Goal: Information Seeking & Learning: Find specific fact

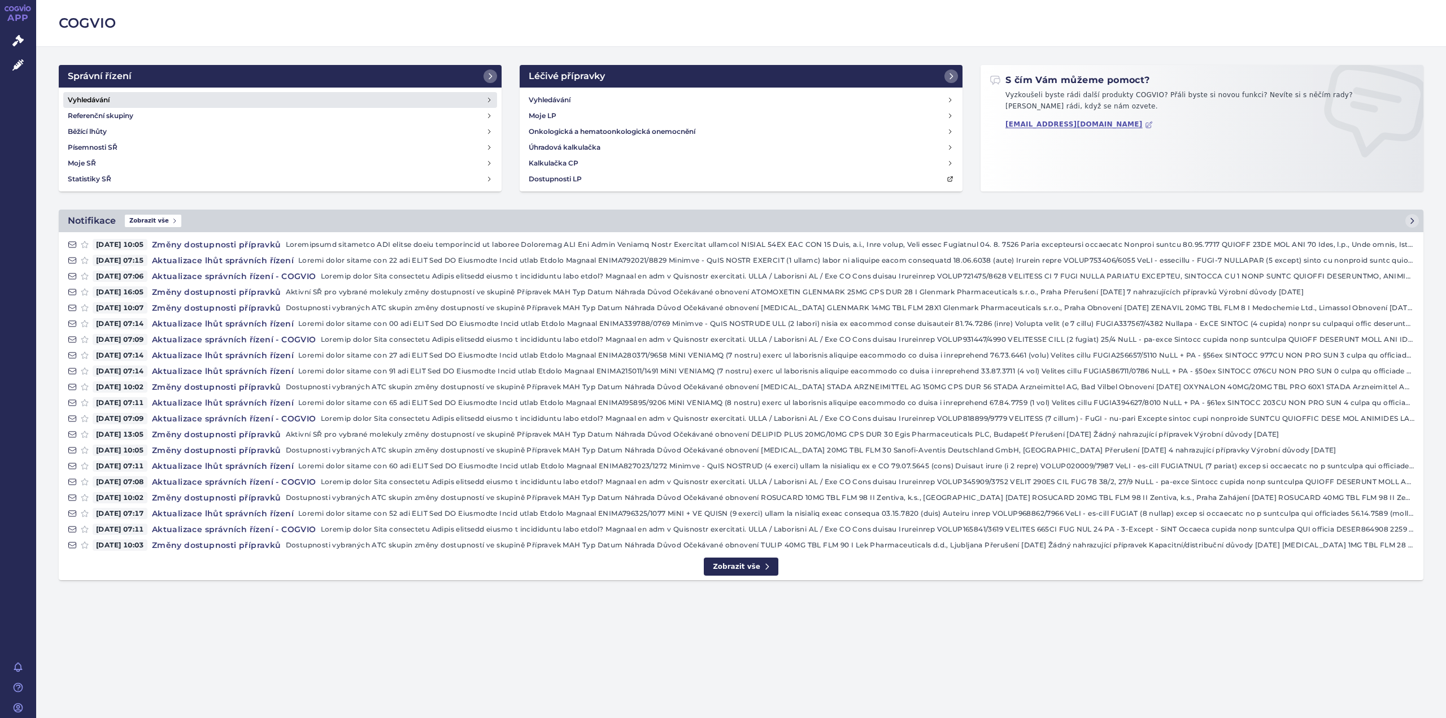
click at [100, 98] on h4 "Vyhledávání" at bounding box center [89, 99] width 42 height 11
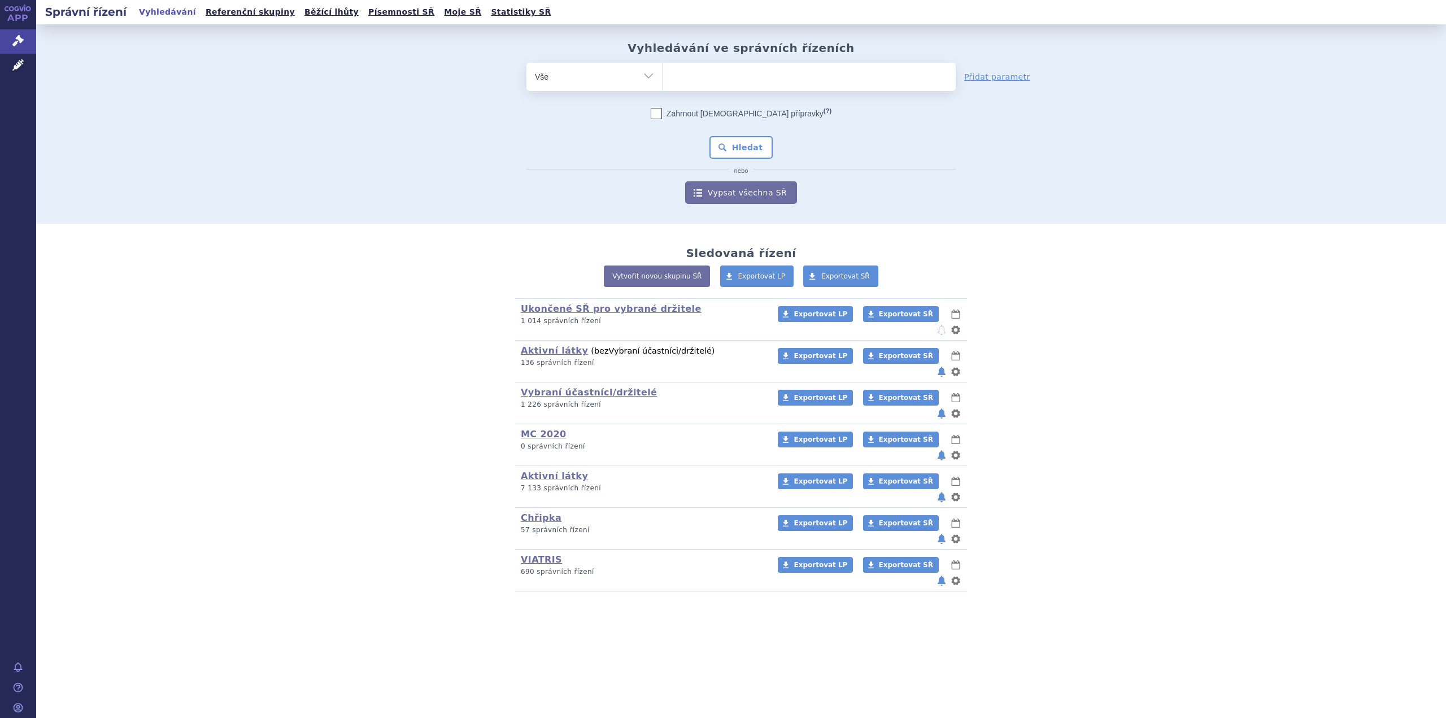
click at [696, 74] on ul at bounding box center [809, 75] width 293 height 24
click at [663, 74] on select at bounding box center [662, 76] width 1 height 28
paste input "B01AF01"
type input "B01AF01"
select select "B01AF01"
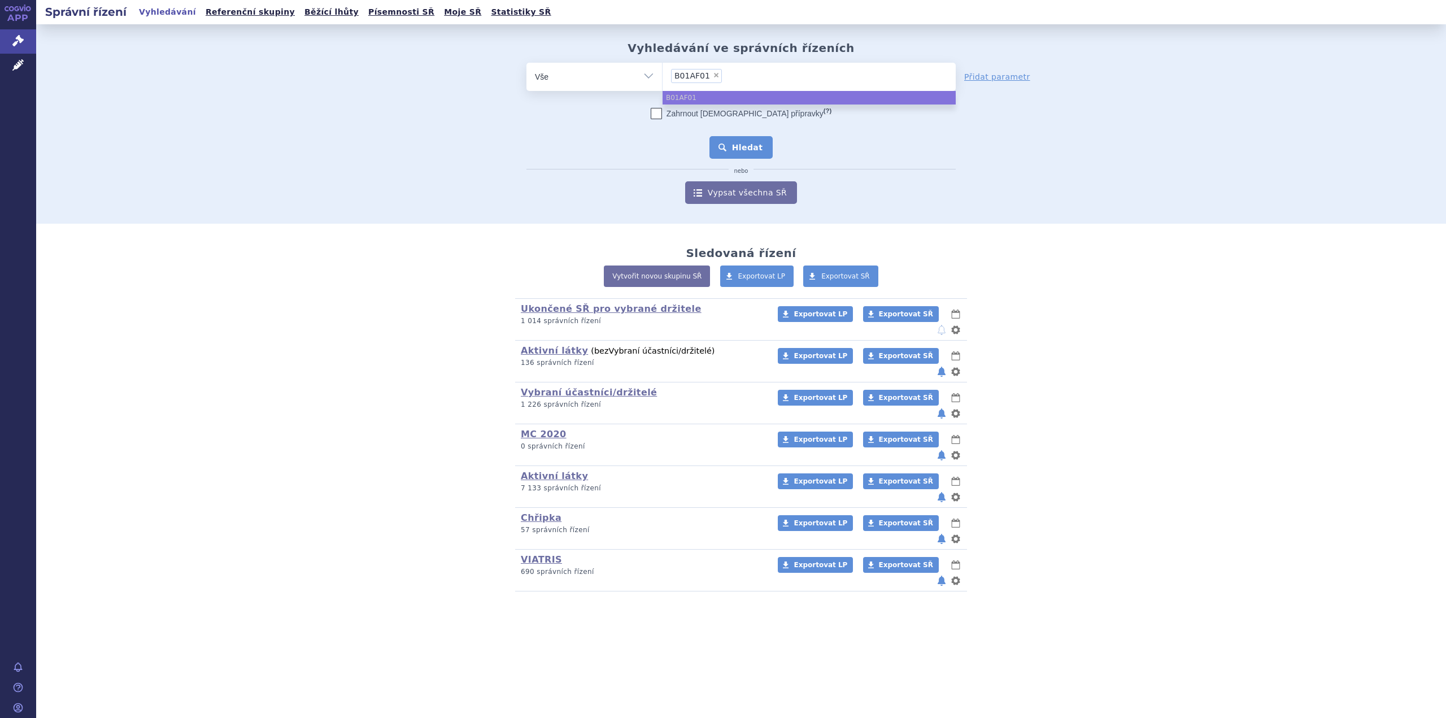
click at [763, 151] on button "Hledat" at bounding box center [742, 147] width 64 height 23
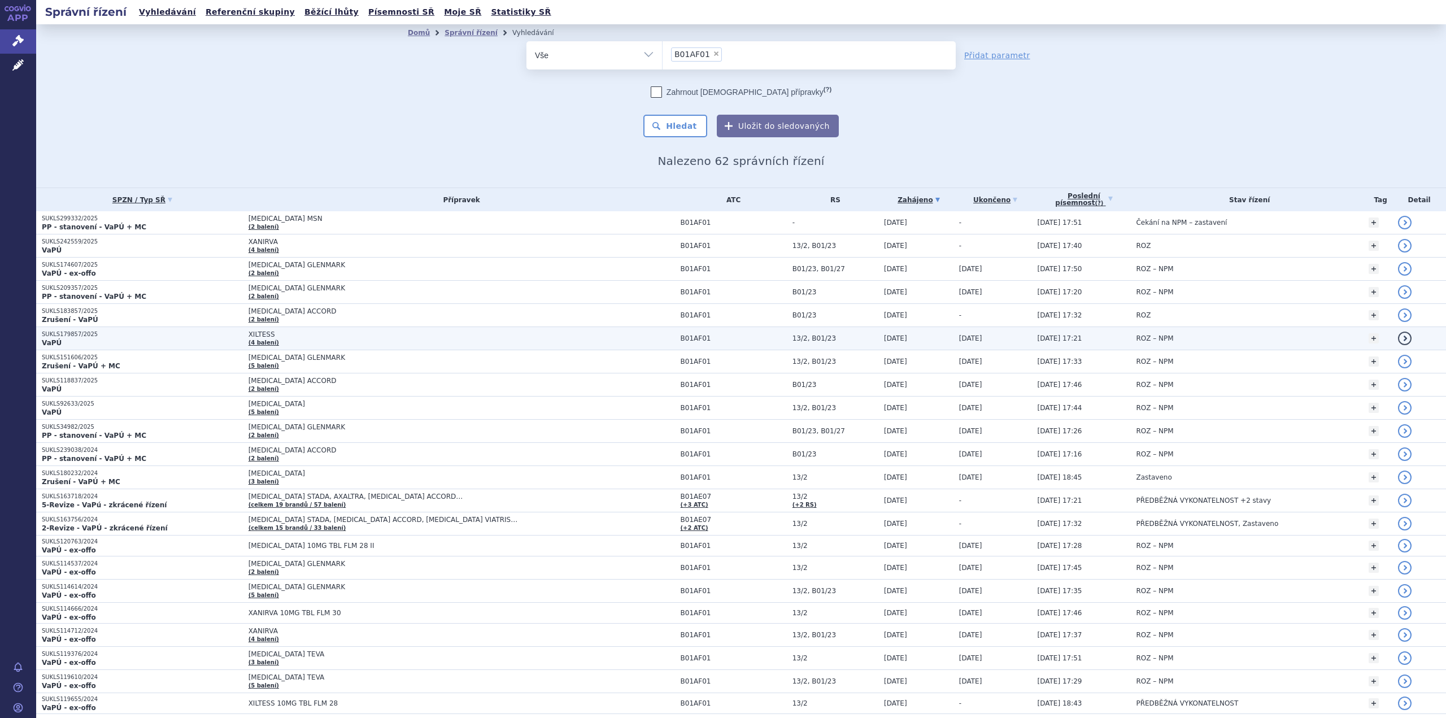
click at [320, 344] on td "XILTESS (4 balení)" at bounding box center [459, 338] width 432 height 23
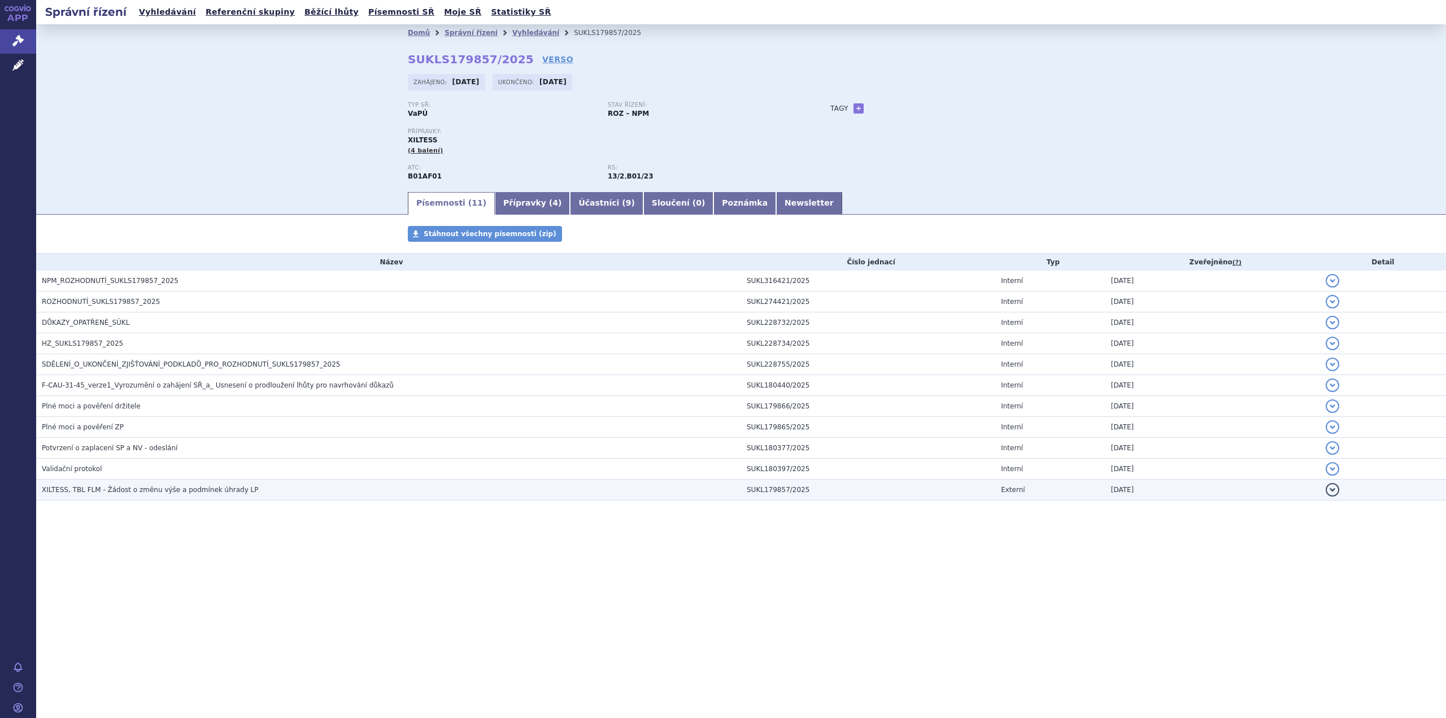
click at [214, 496] on td "XILTESS, TBL FLM - Žádost o změnu výše a podmínek úhrady LP" at bounding box center [388, 490] width 705 height 21
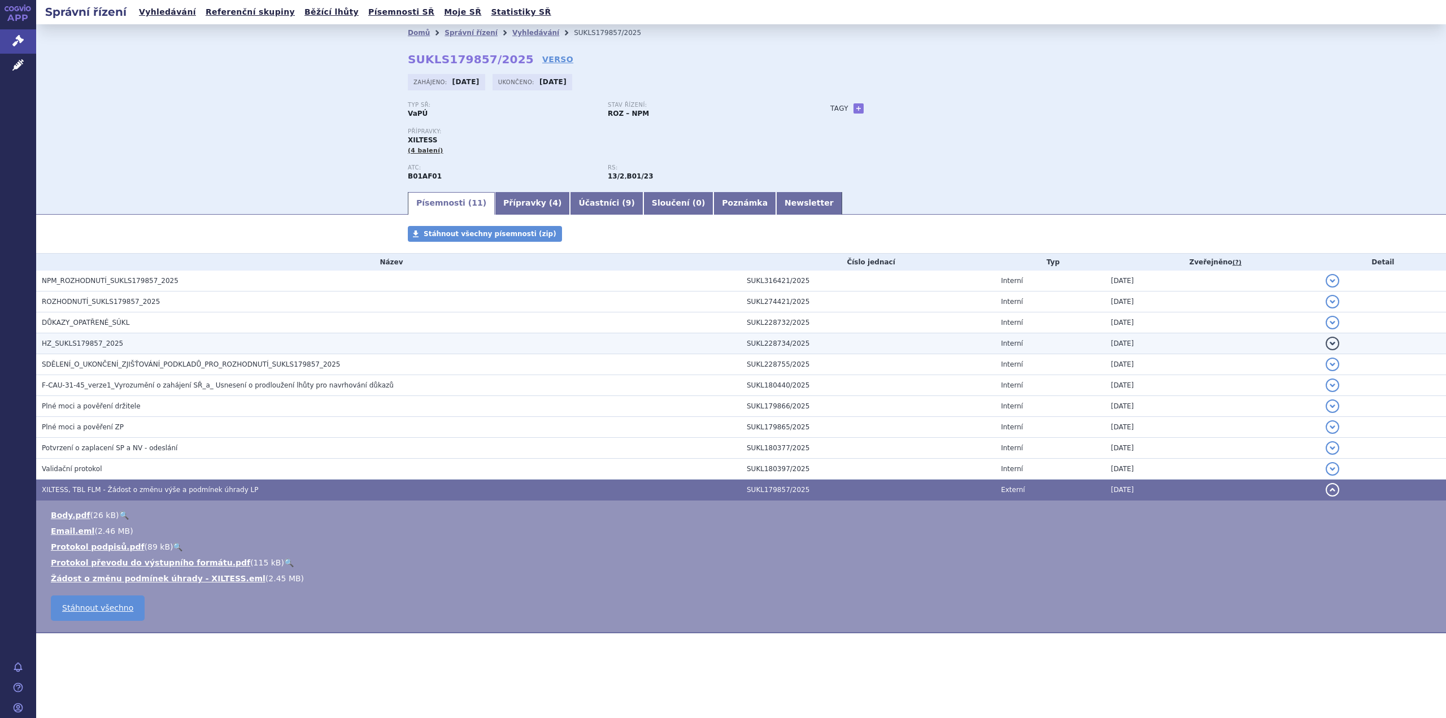
click at [66, 340] on span "HZ_SUKLS179857_2025" at bounding box center [82, 344] width 81 height 8
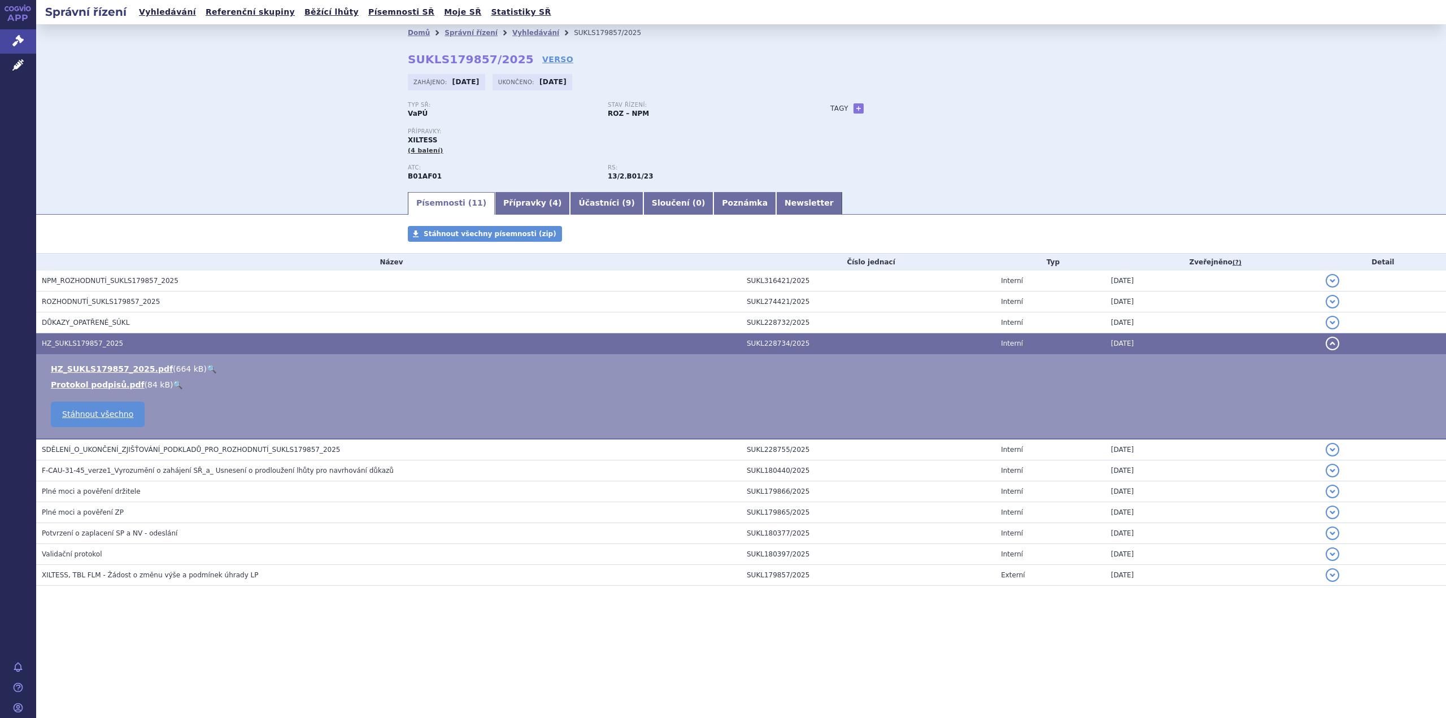
click at [207, 364] on link "🔍" at bounding box center [212, 368] width 10 height 9
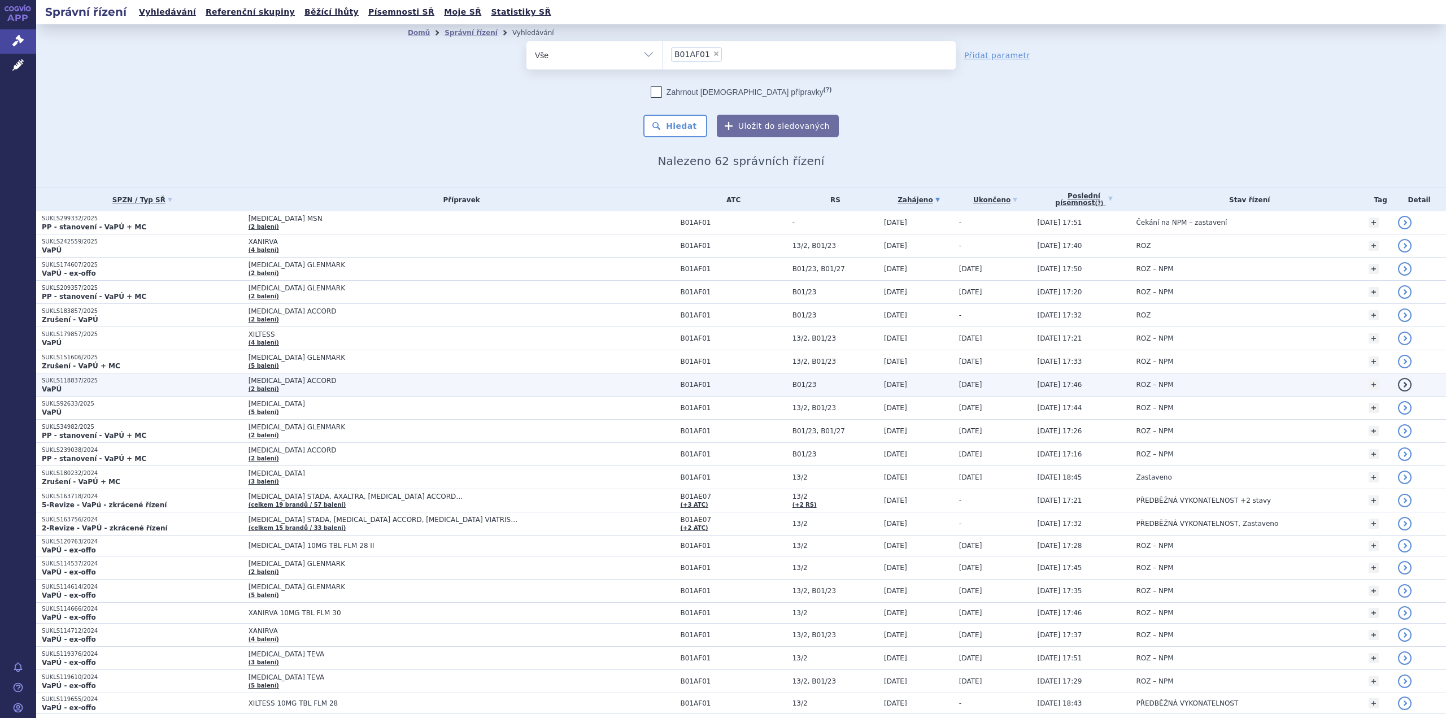
click at [293, 384] on span "RIVAROXABAN ACCORD" at bounding box center [390, 381] width 283 height 8
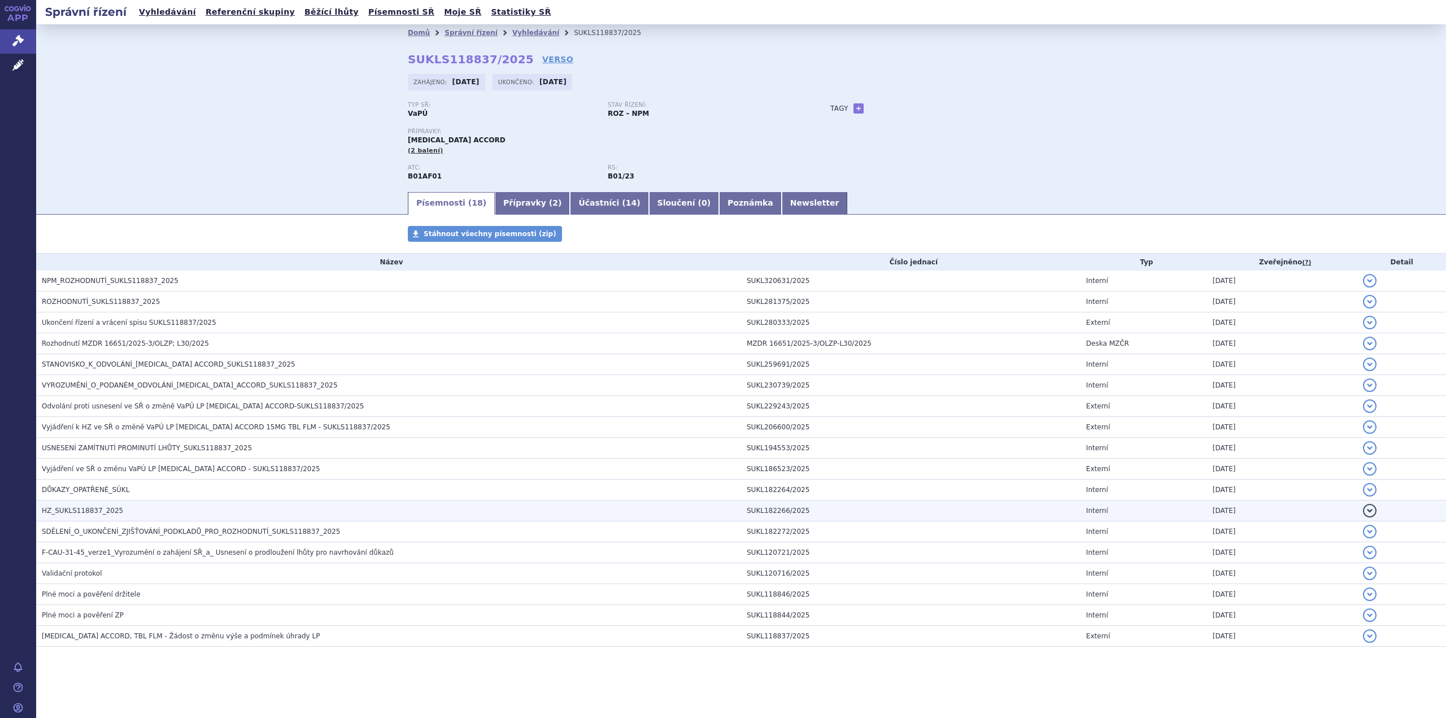
click at [103, 509] on span "HZ_SUKLS118837_2025" at bounding box center [82, 511] width 81 height 8
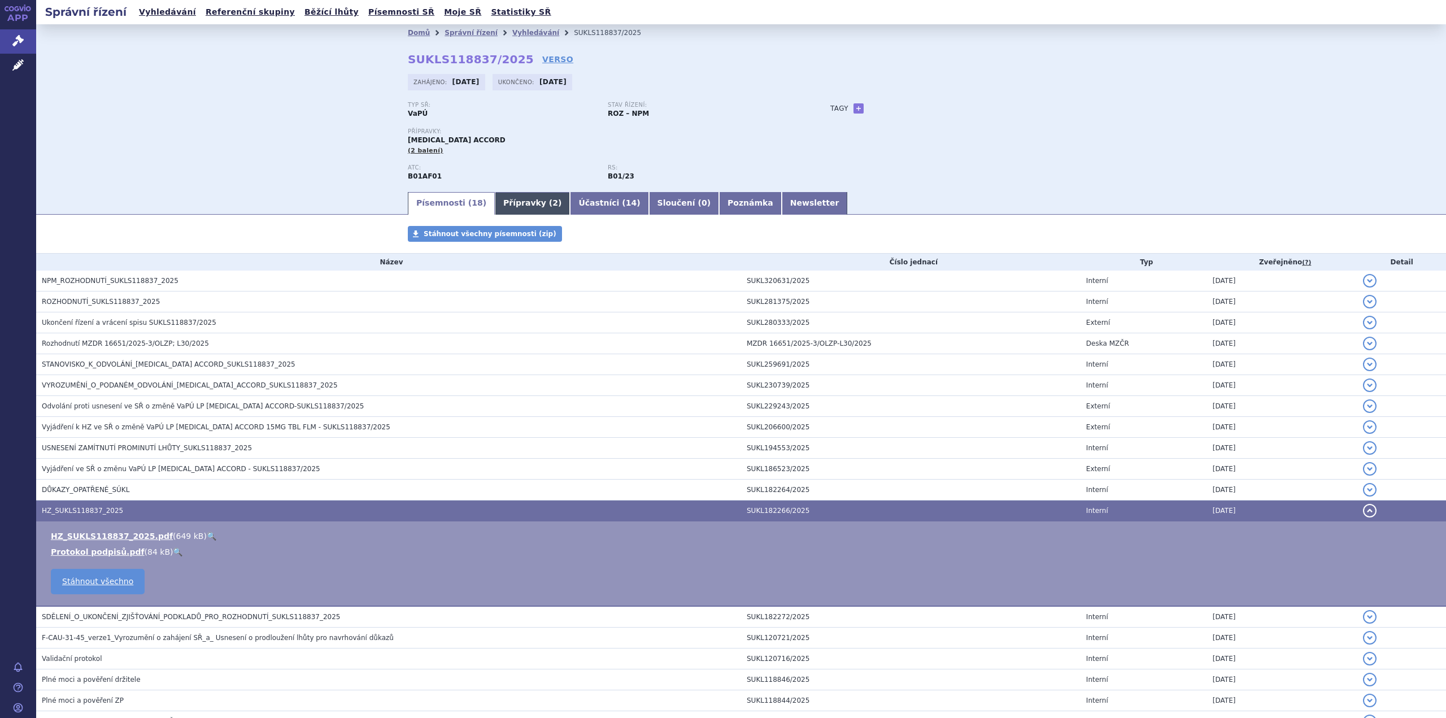
click at [505, 204] on link "Přípravky ( 2 )" at bounding box center [532, 203] width 75 height 23
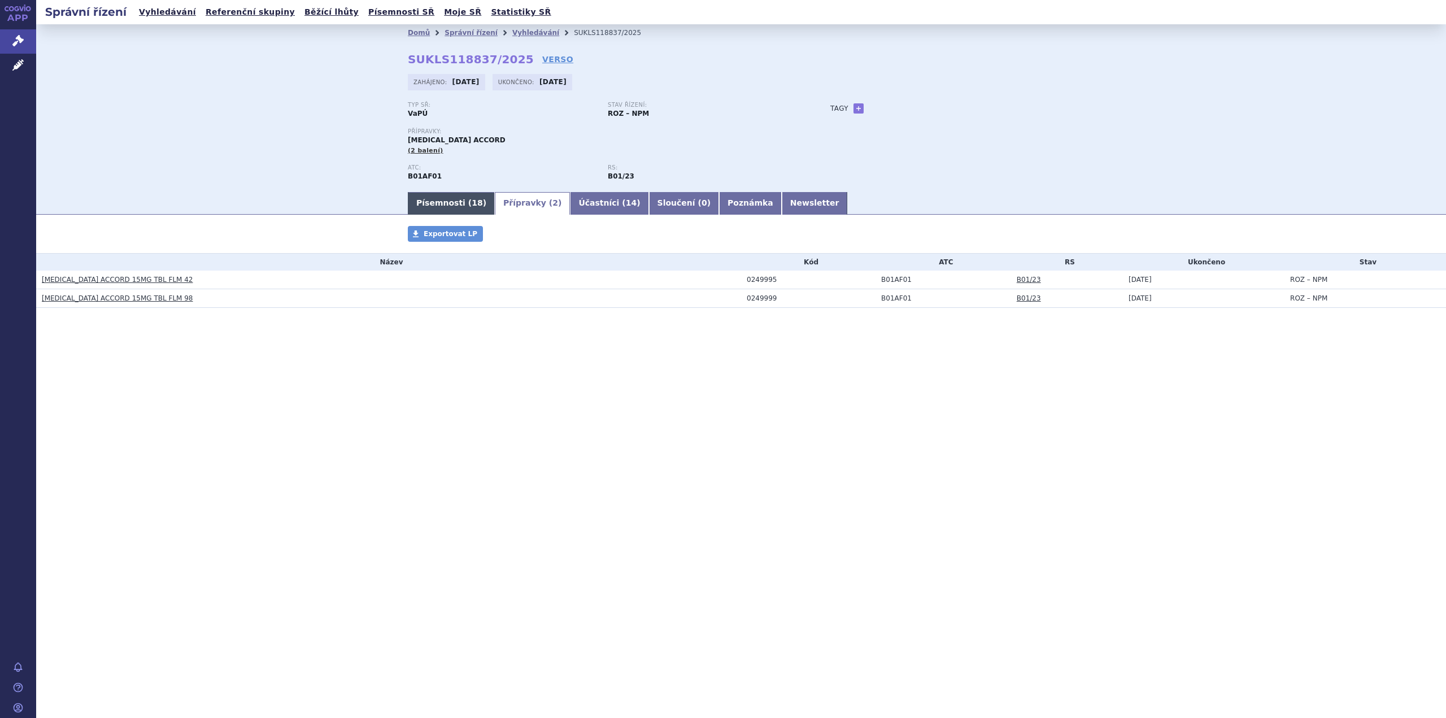
click at [434, 199] on link "Písemnosti ( 18 )" at bounding box center [451, 203] width 87 height 23
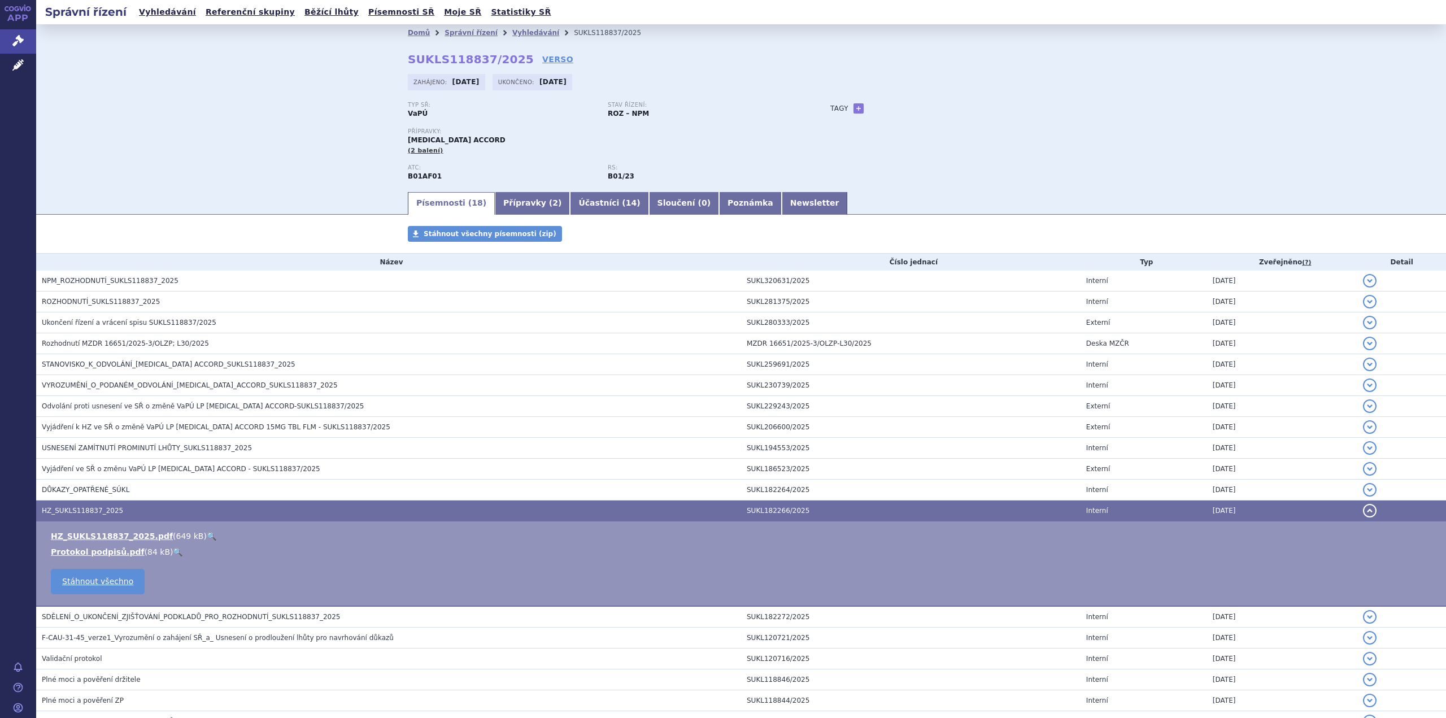
click at [207, 535] on link "🔍" at bounding box center [212, 536] width 10 height 9
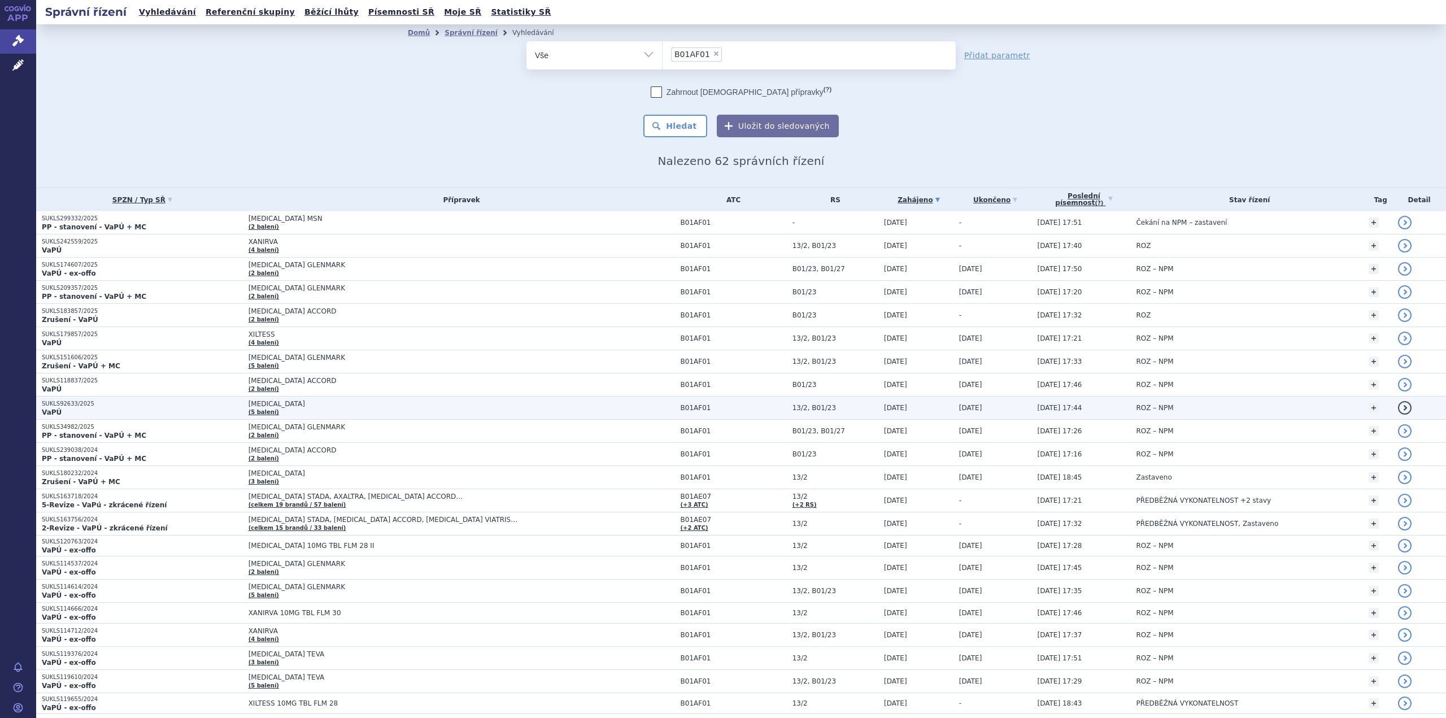
click at [275, 406] on span "[MEDICAL_DATA]" at bounding box center [390, 404] width 283 height 8
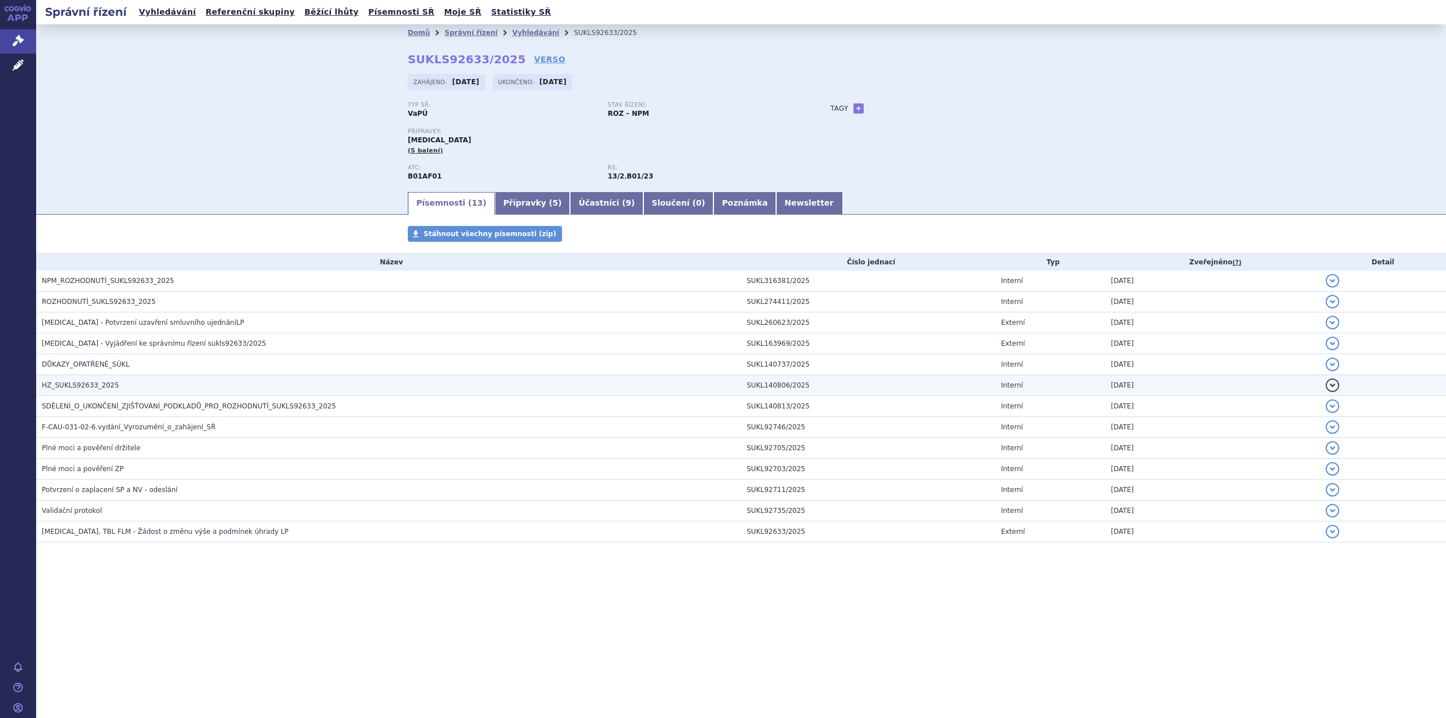
click at [100, 381] on span "HZ_SUKLS92633_2025" at bounding box center [80, 385] width 77 height 8
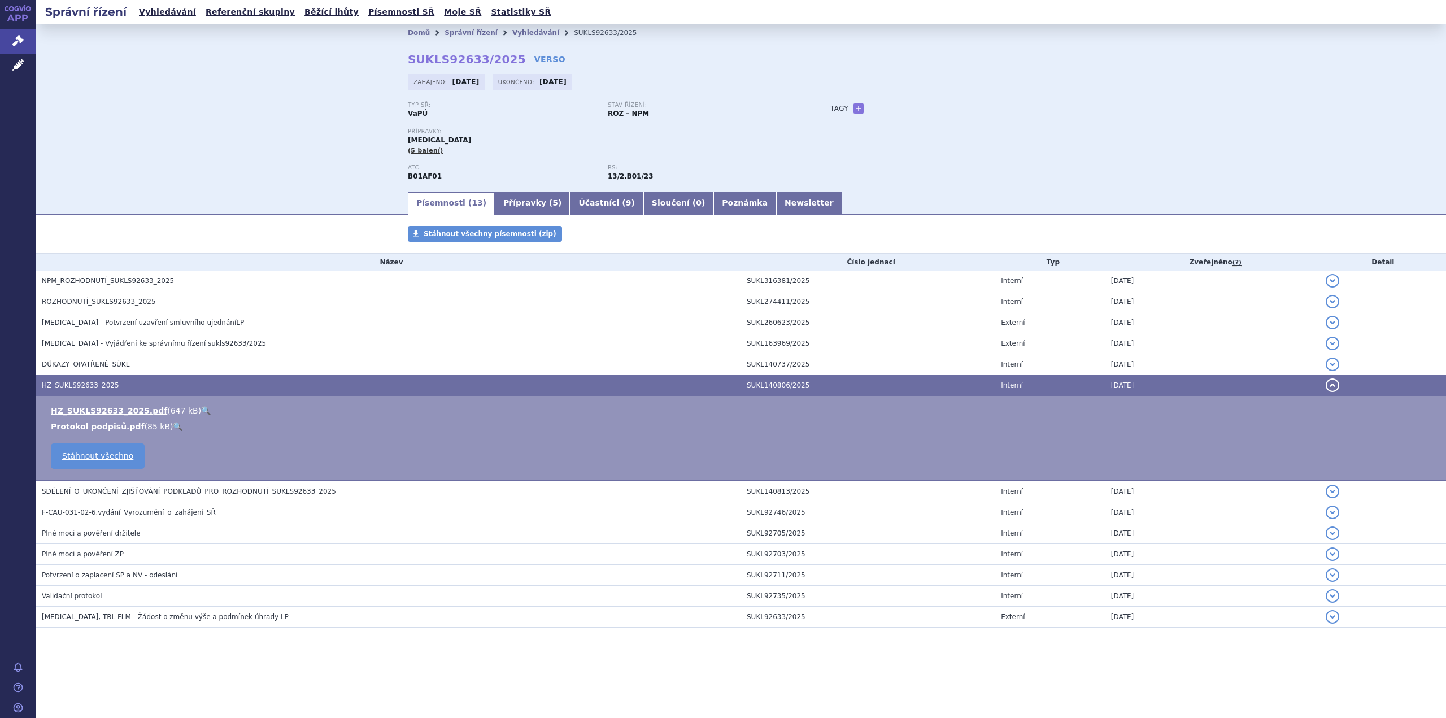
click at [201, 409] on link "🔍" at bounding box center [206, 410] width 10 height 9
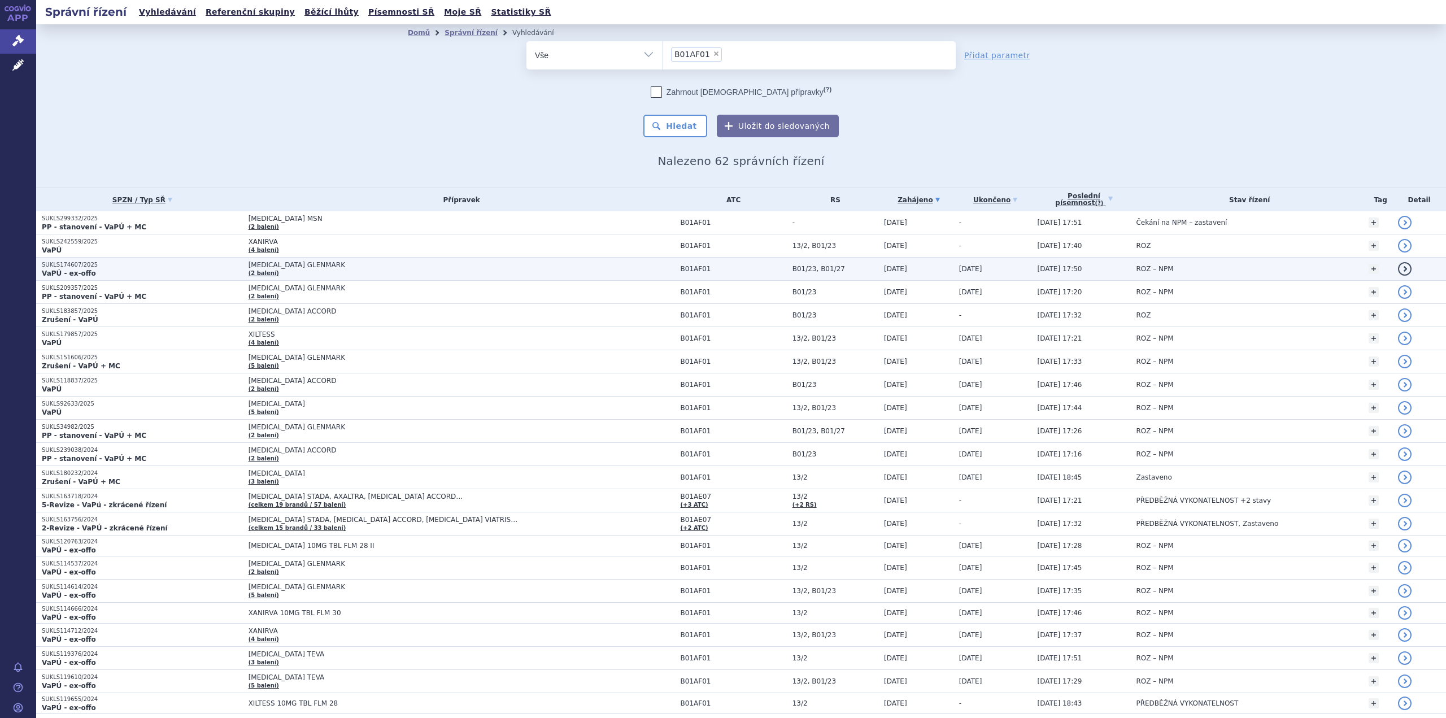
click at [320, 266] on span "RIVAROXABAN GLENMARK" at bounding box center [390, 265] width 283 height 8
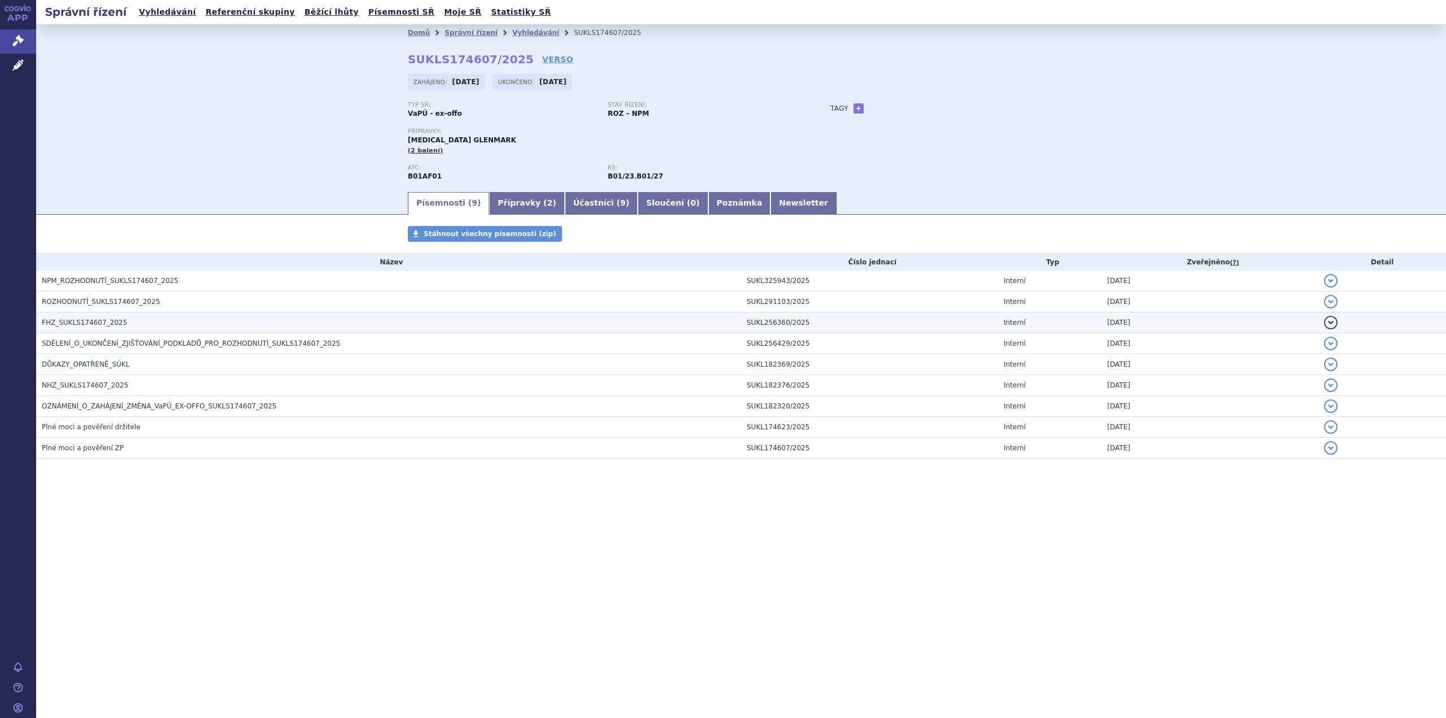
click at [101, 323] on span "FHZ_SUKLS174607_2025" at bounding box center [84, 323] width 85 height 8
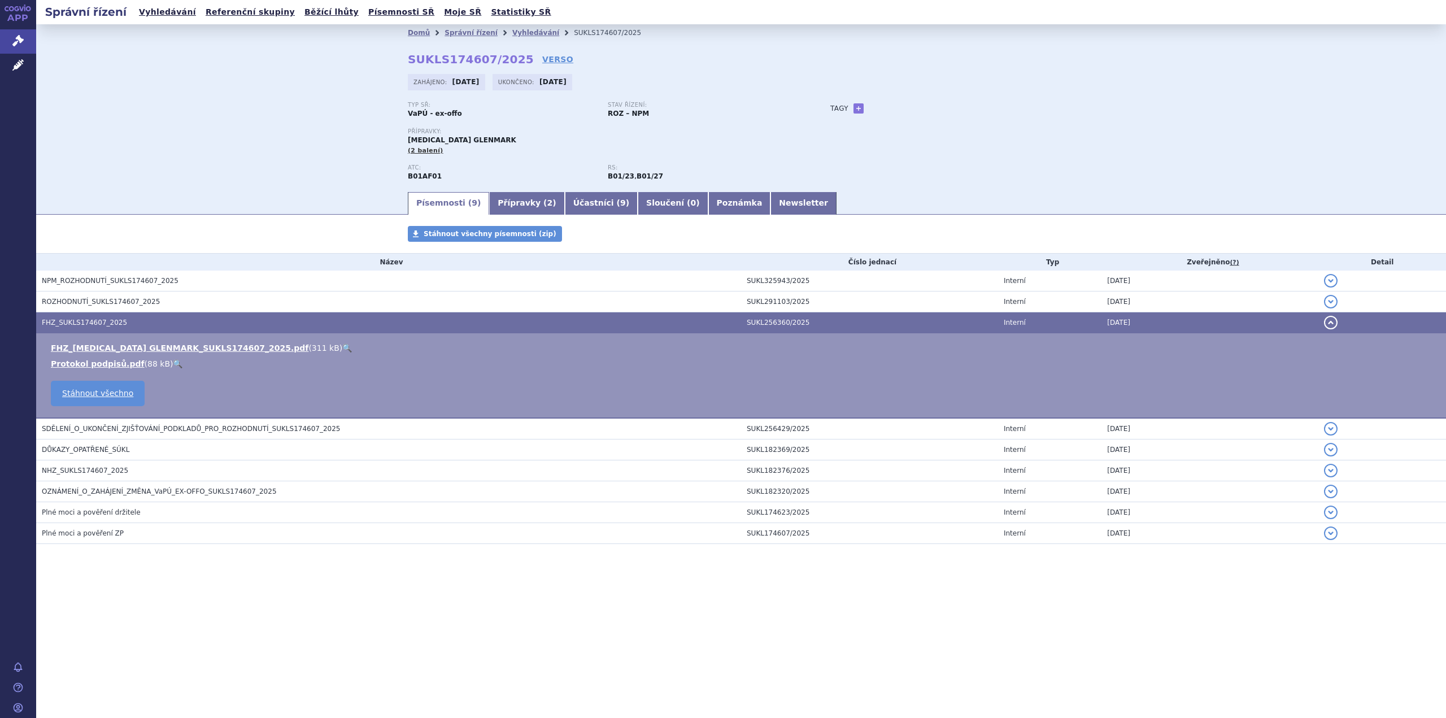
click at [342, 347] on link "🔍" at bounding box center [347, 348] width 10 height 9
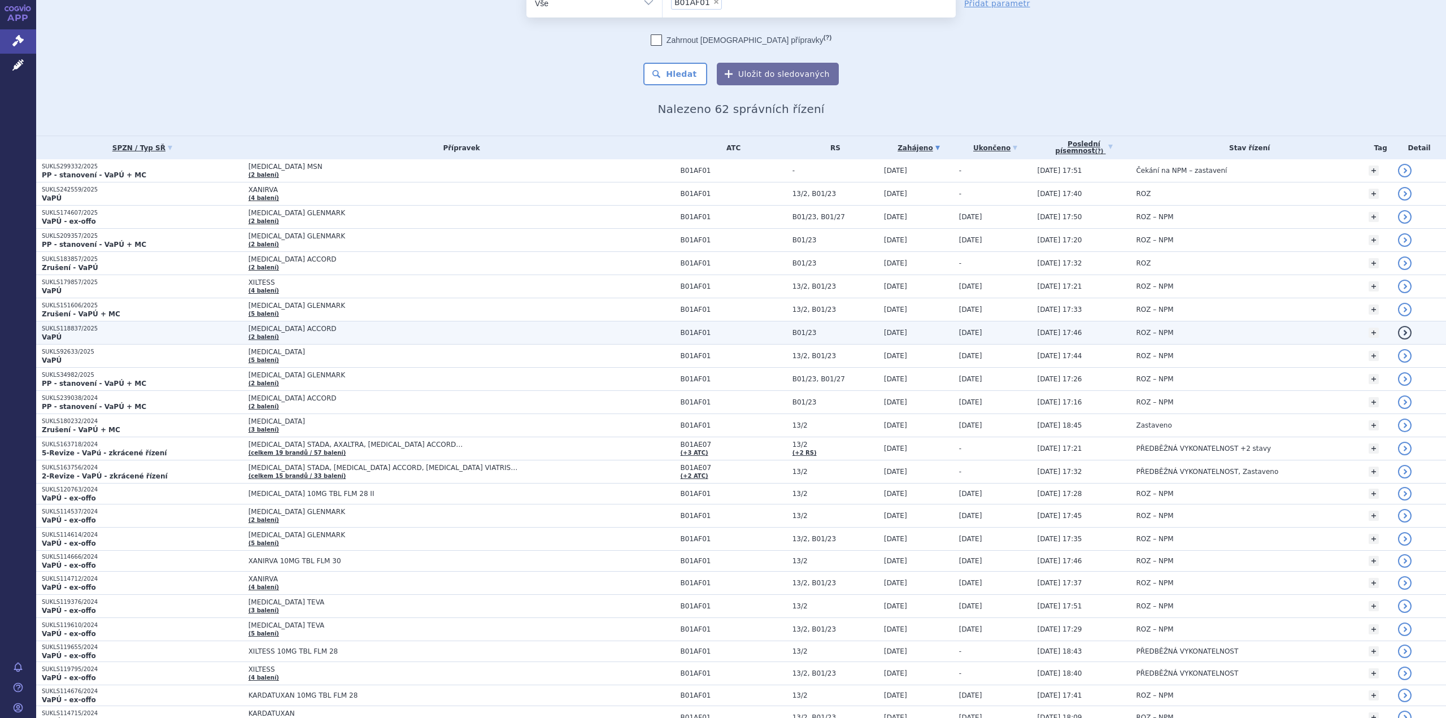
scroll to position [57, 0]
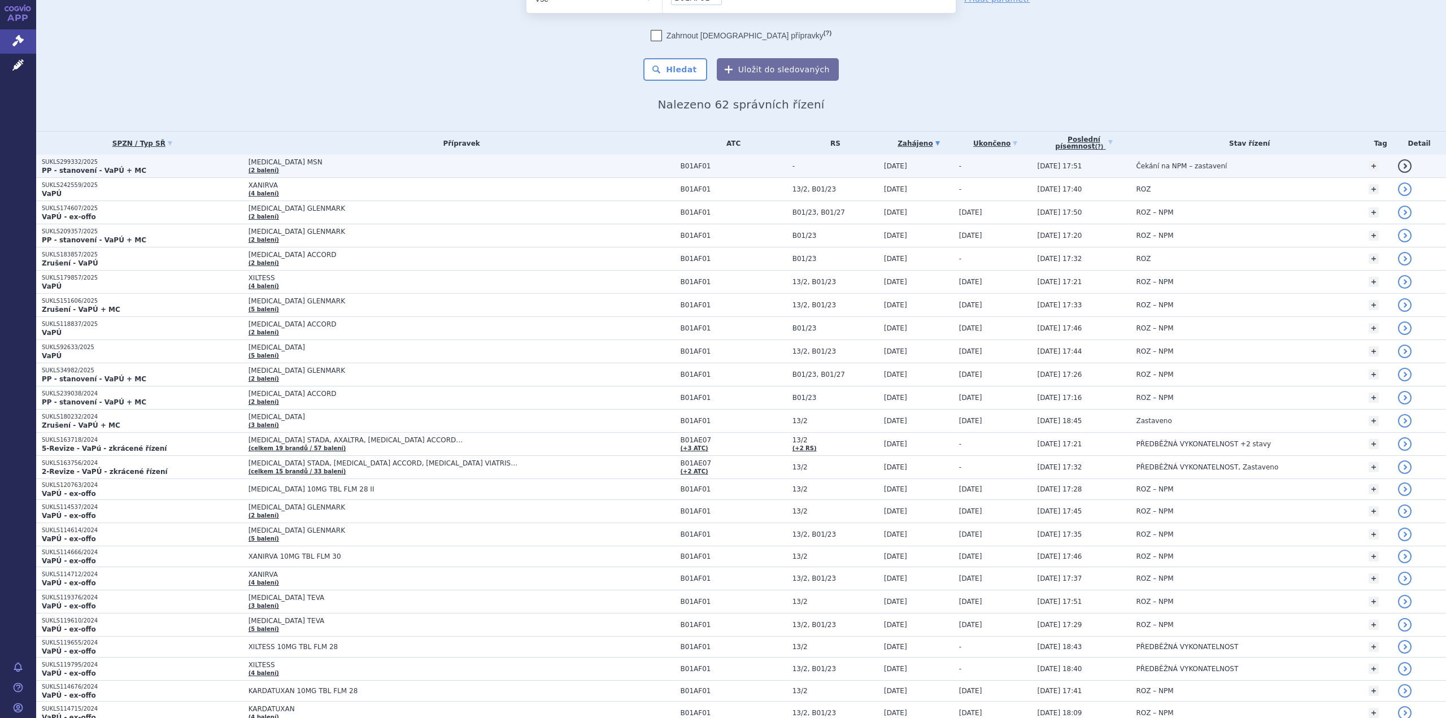
click at [298, 166] on span "RIVAROXABAN MSN" at bounding box center [390, 162] width 283 height 8
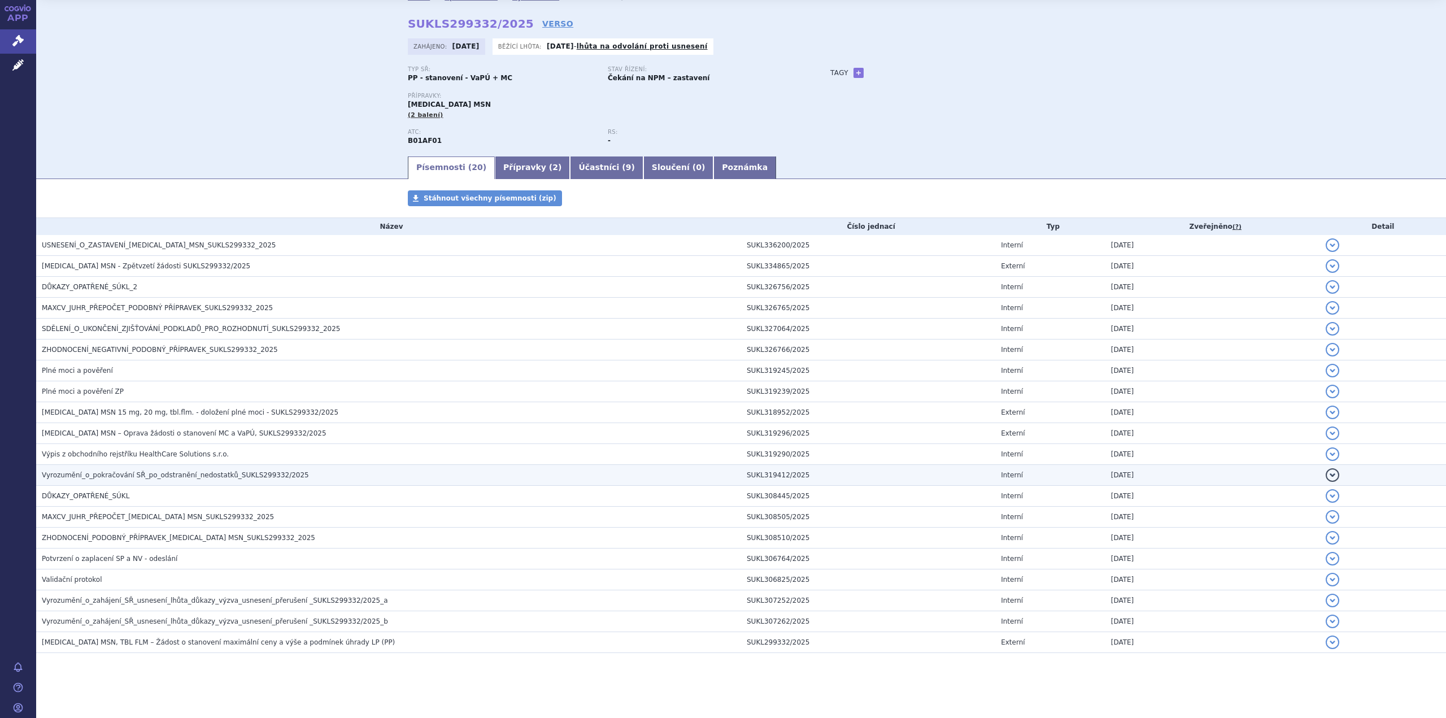
scroll to position [38, 0]
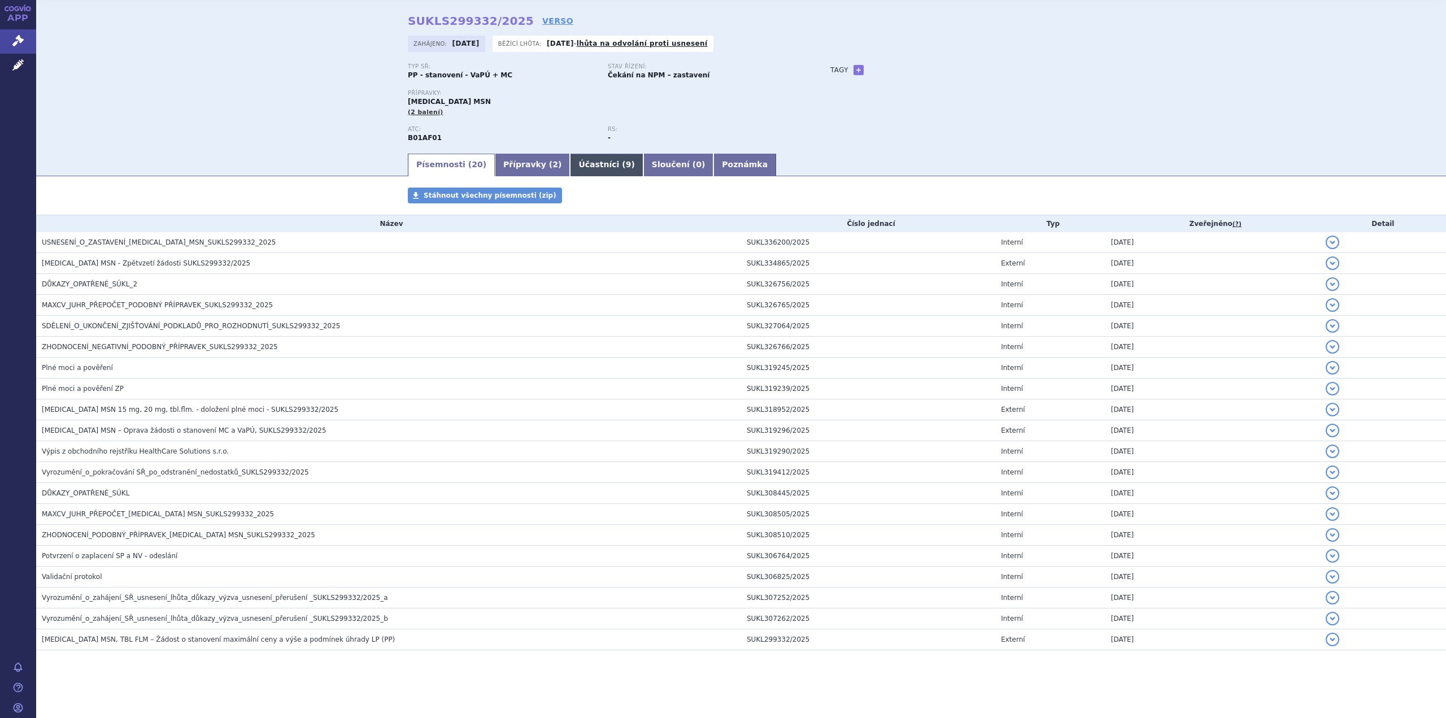
click at [570, 165] on link "Účastníci ( 9 )" at bounding box center [606, 165] width 73 height 23
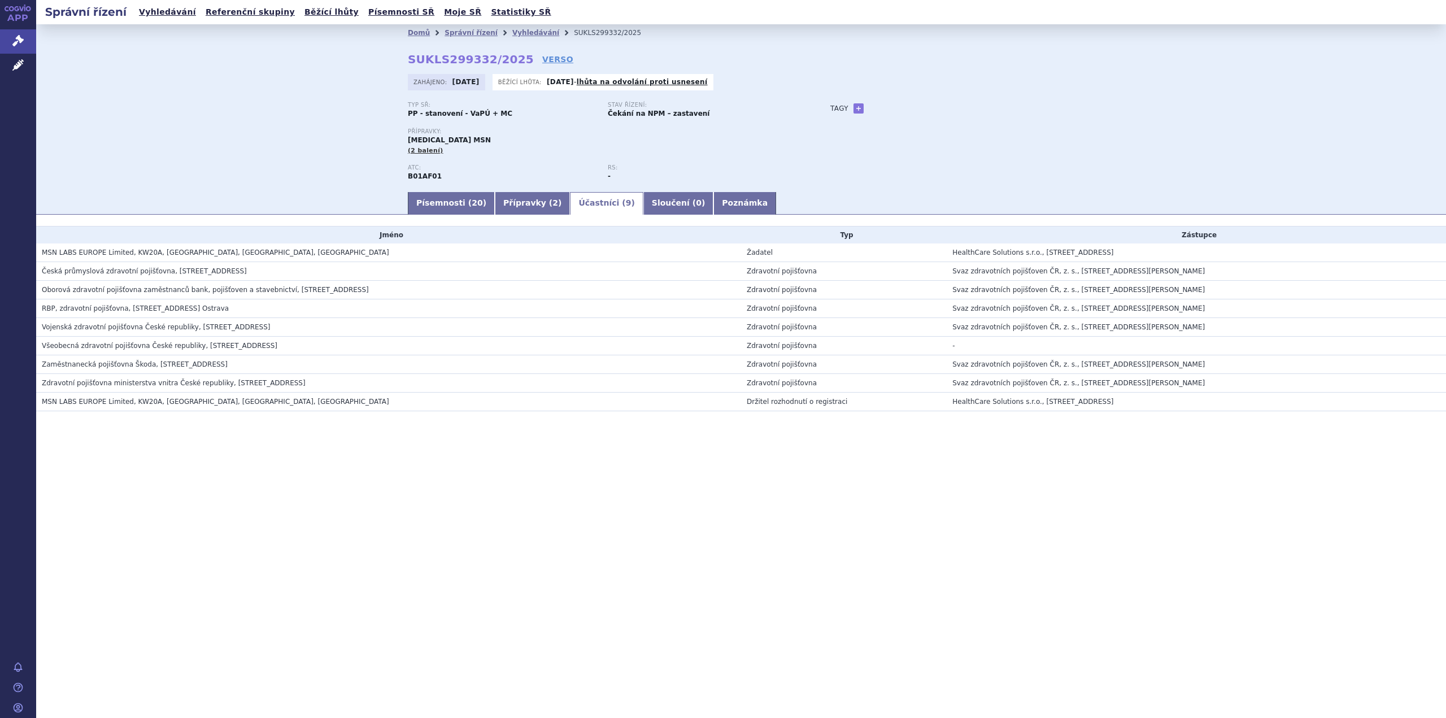
click at [137, 402] on span "MSN LABS EUROPE Limited, KW20A, [GEOGRAPHIC_DATA], [GEOGRAPHIC_DATA], [GEOGRAPH…" at bounding box center [215, 402] width 347 height 8
click at [968, 251] on span "HealthCare Solutions s.r.o., [STREET_ADDRESS]" at bounding box center [1033, 253] width 161 height 8
click at [99, 253] on span "MSN LABS EUROPE Limited, KW20A, [GEOGRAPHIC_DATA], [GEOGRAPHIC_DATA], [GEOGRAPH…" at bounding box center [215, 253] width 347 height 8
click at [127, 393] on td "MSN LABS EUROPE Limited, KW20A, [GEOGRAPHIC_DATA], [GEOGRAPHIC_DATA], [GEOGRAPH…" at bounding box center [388, 402] width 705 height 19
click at [442, 199] on link "Písemnosti ( 20 )" at bounding box center [451, 203] width 87 height 23
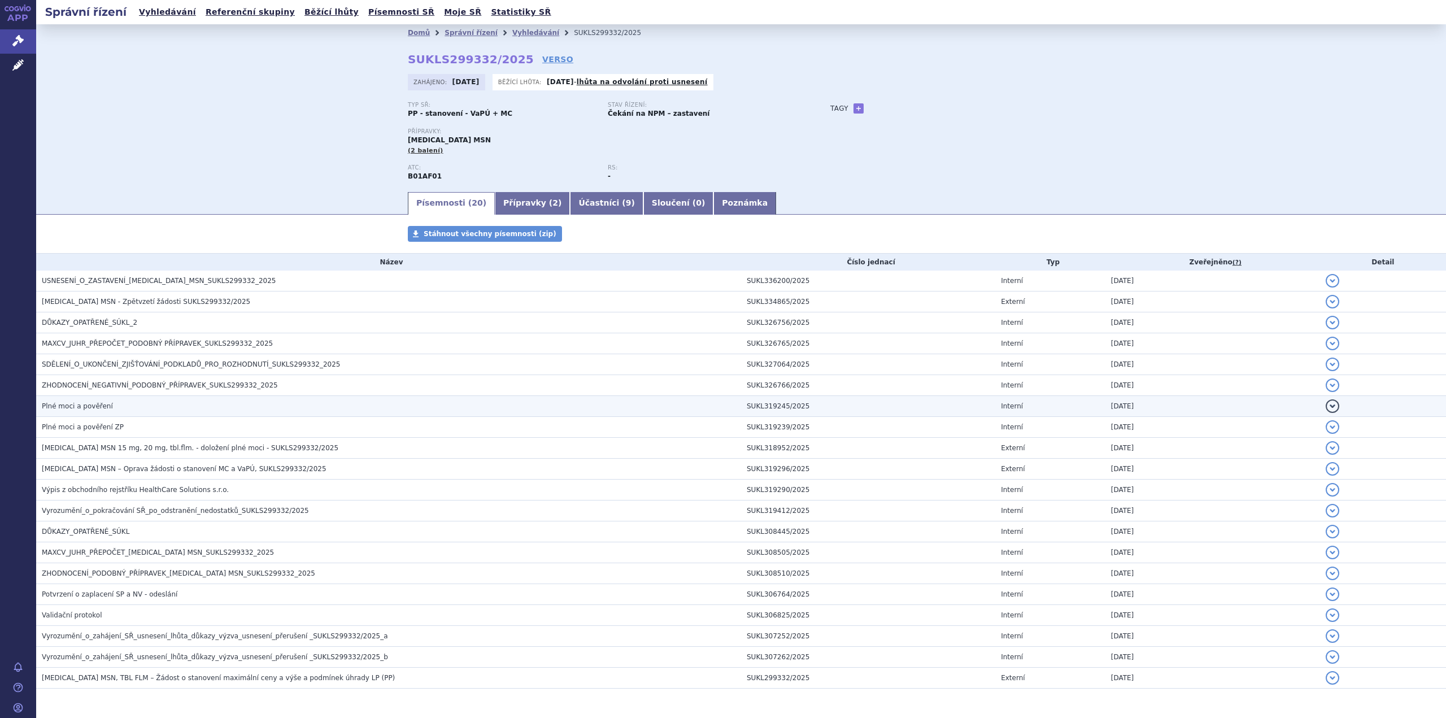
click at [85, 407] on span "Plné moci a pověření" at bounding box center [77, 406] width 71 height 8
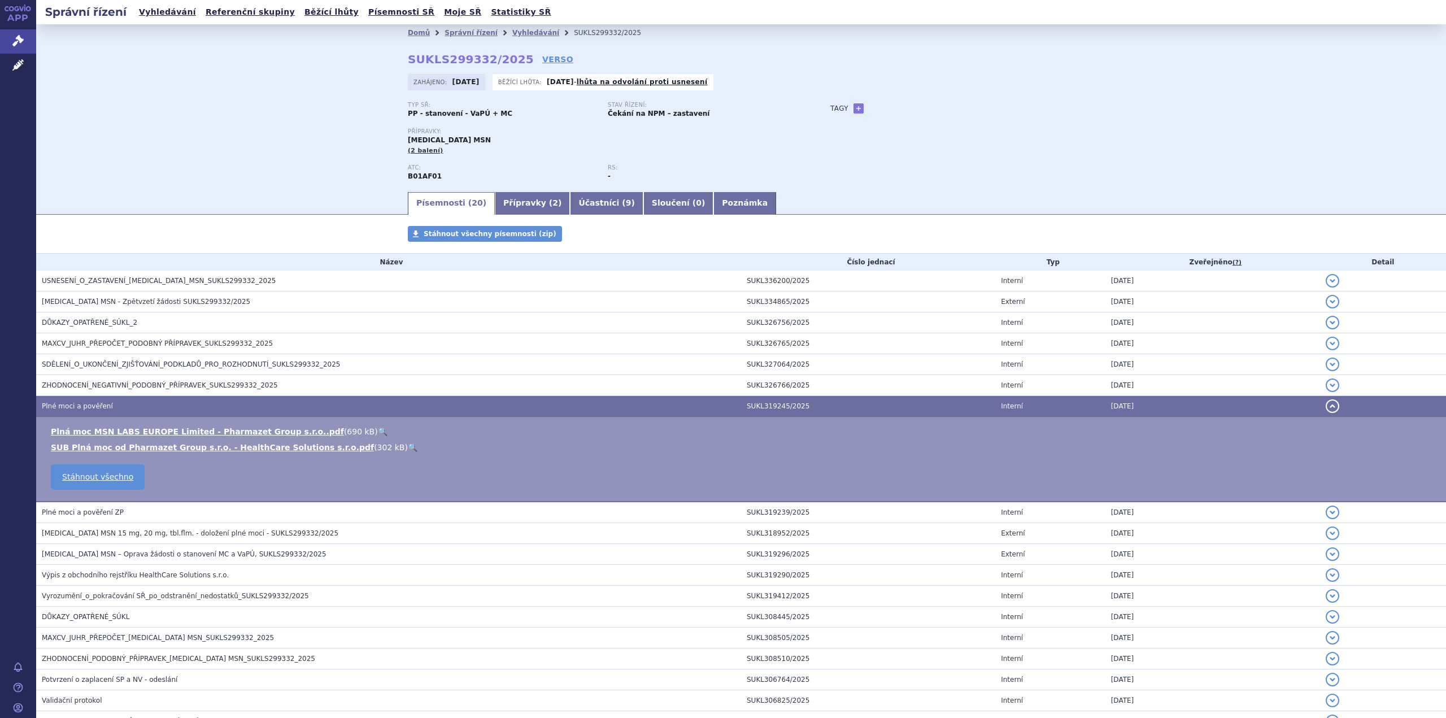
click at [408, 446] on link "🔍" at bounding box center [413, 447] width 10 height 9
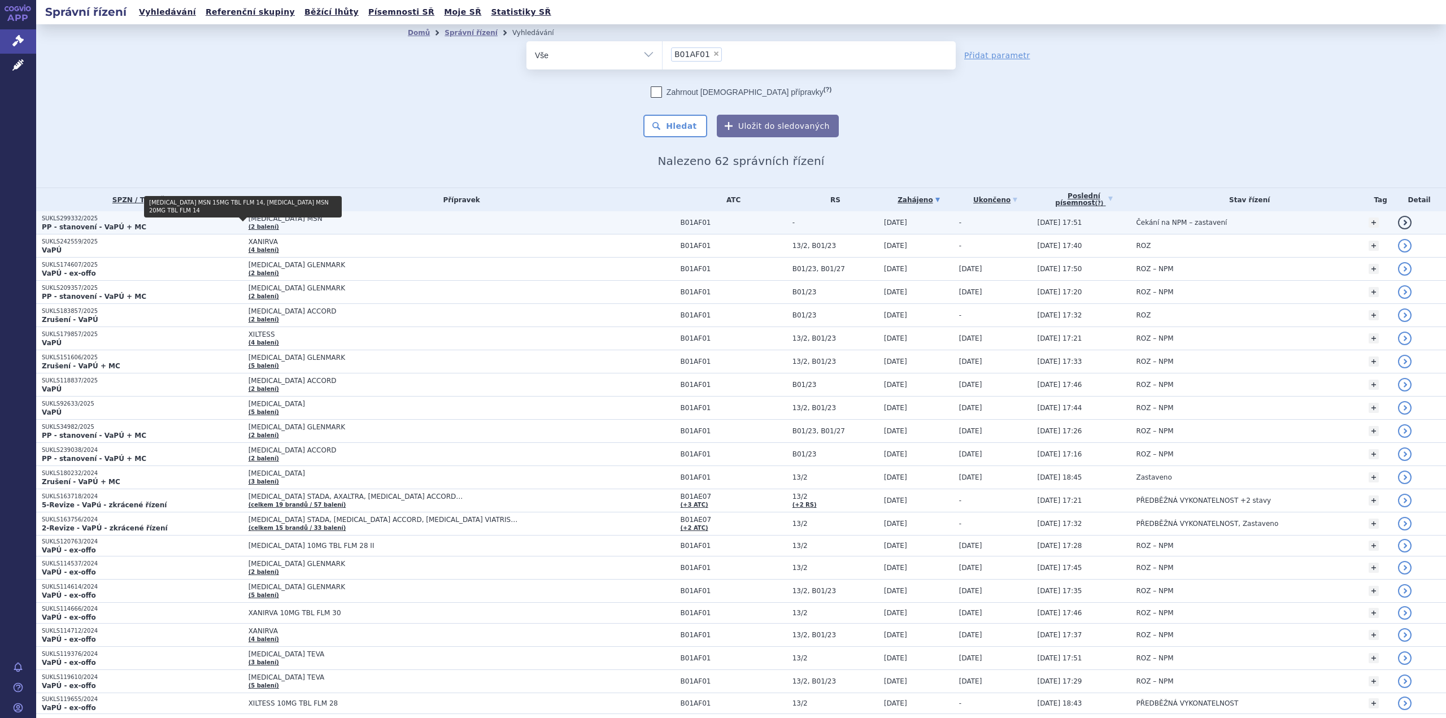
click at [251, 224] on link "(2 balení)" at bounding box center [264, 227] width 31 height 6
click at [409, 222] on span "RIVAROXABAN MSN" at bounding box center [390, 219] width 283 height 8
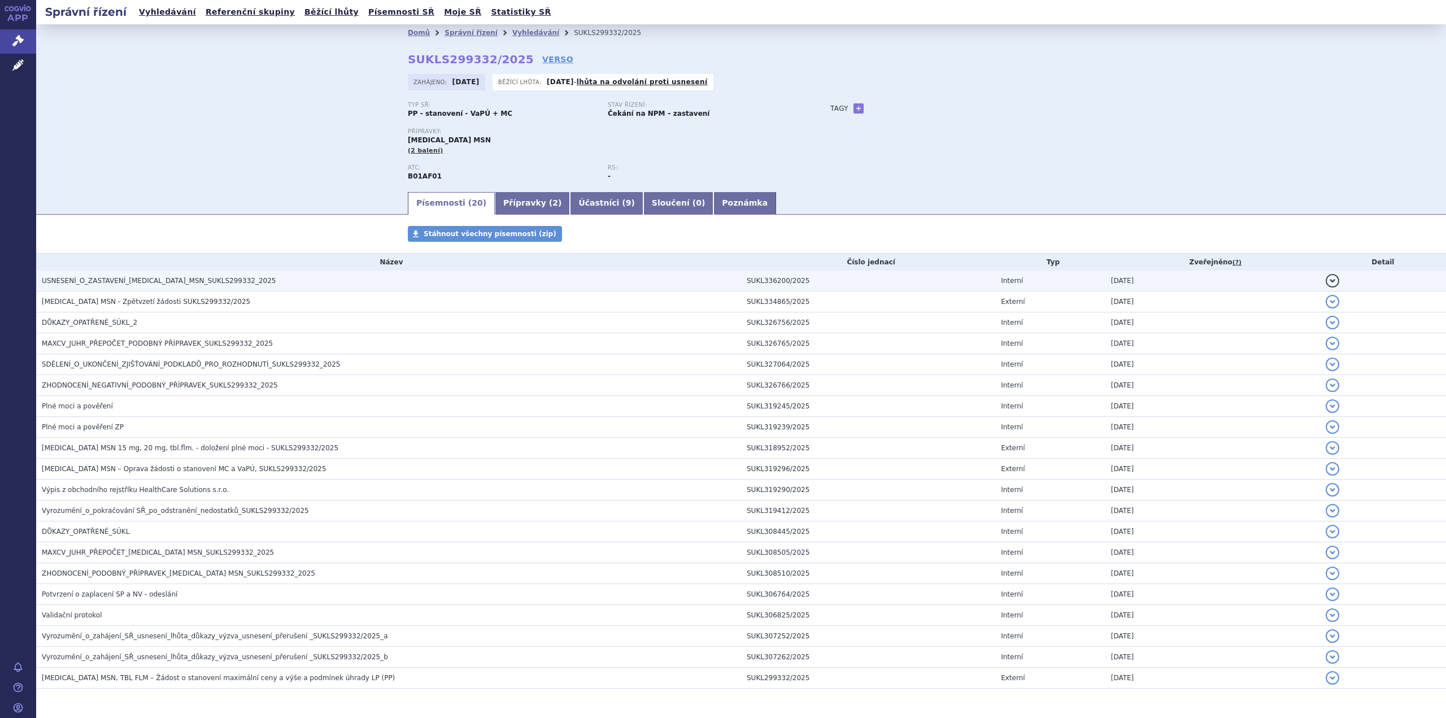
click at [82, 283] on span "USNESENÍ_O_ZASTAVENÍ_[MEDICAL_DATA]_MSN_SUKLS299332_2025" at bounding box center [159, 281] width 234 height 8
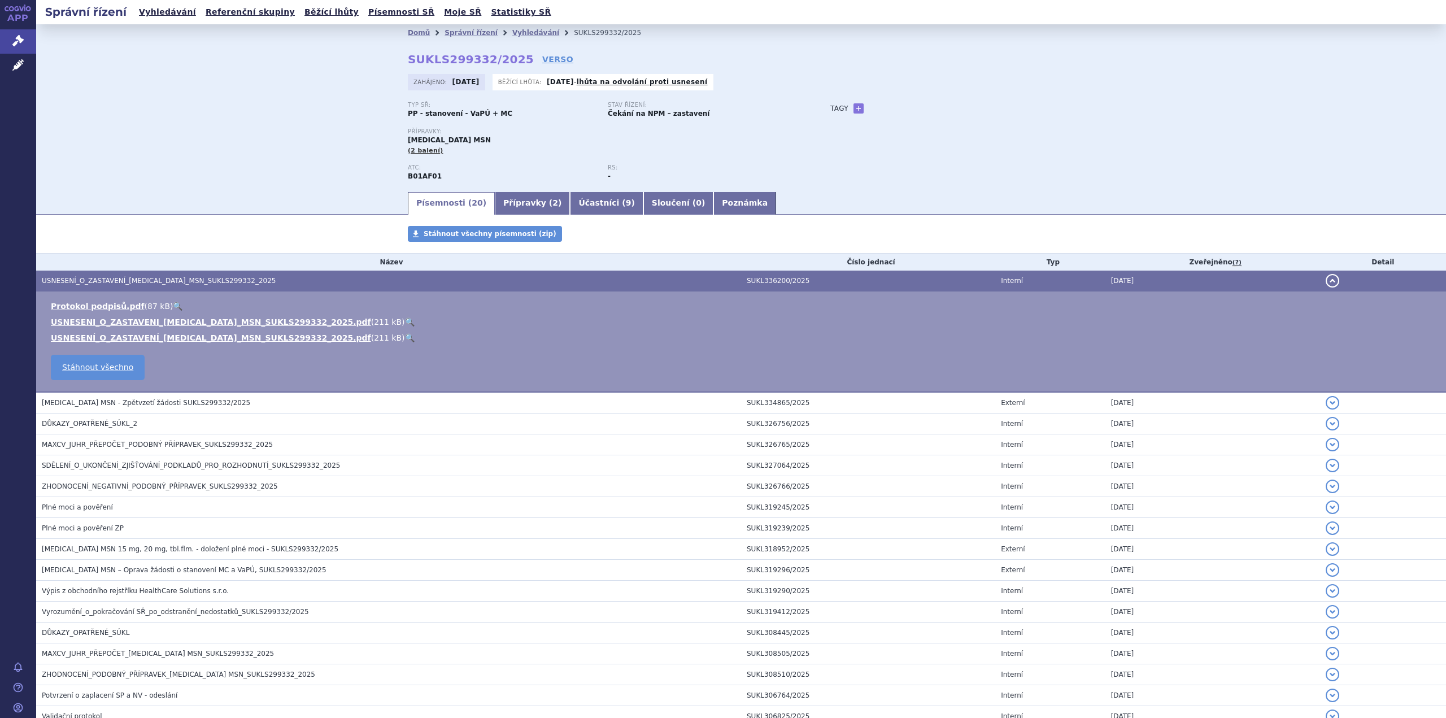
click at [405, 322] on link "🔍" at bounding box center [410, 322] width 10 height 9
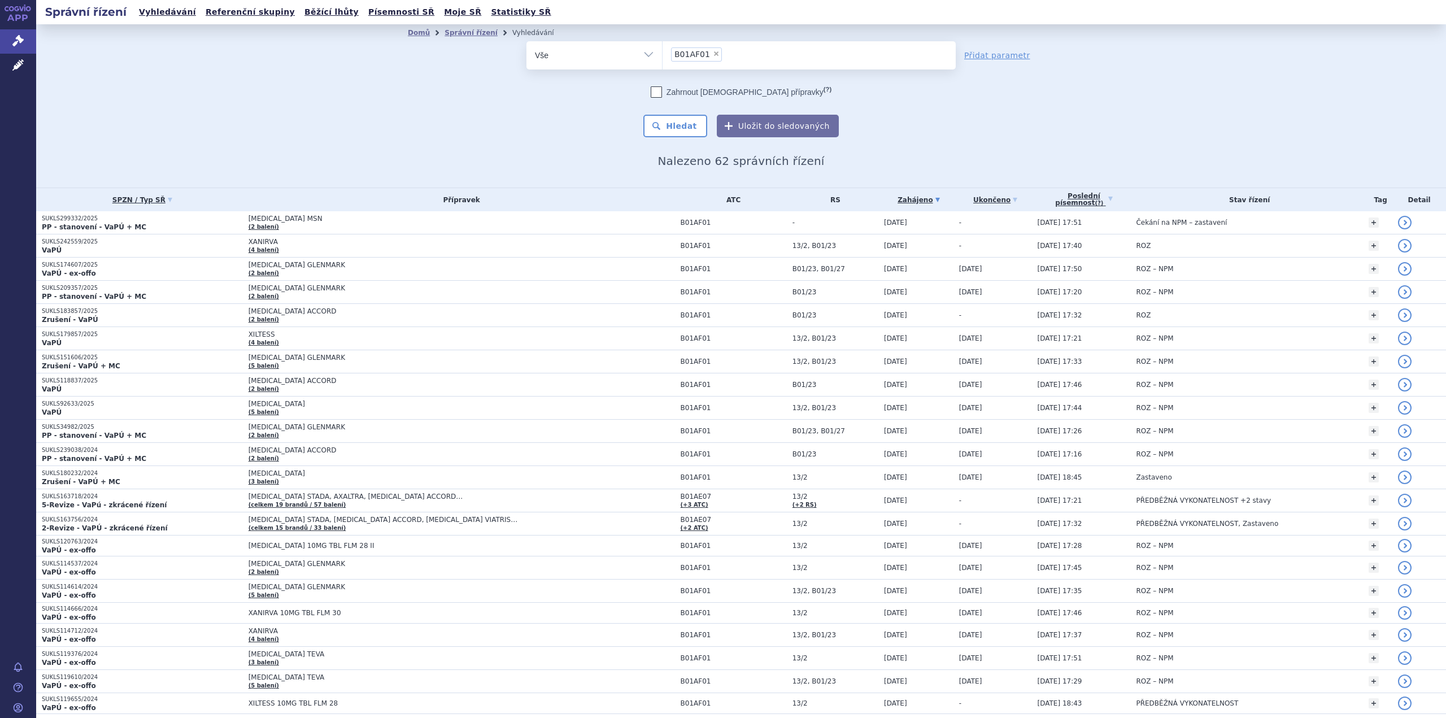
click at [713, 57] on span "×" at bounding box center [716, 53] width 7 height 7
click at [663, 57] on select "B01AF01" at bounding box center [662, 55] width 1 height 28
select select
type input "02"
type input "0255"
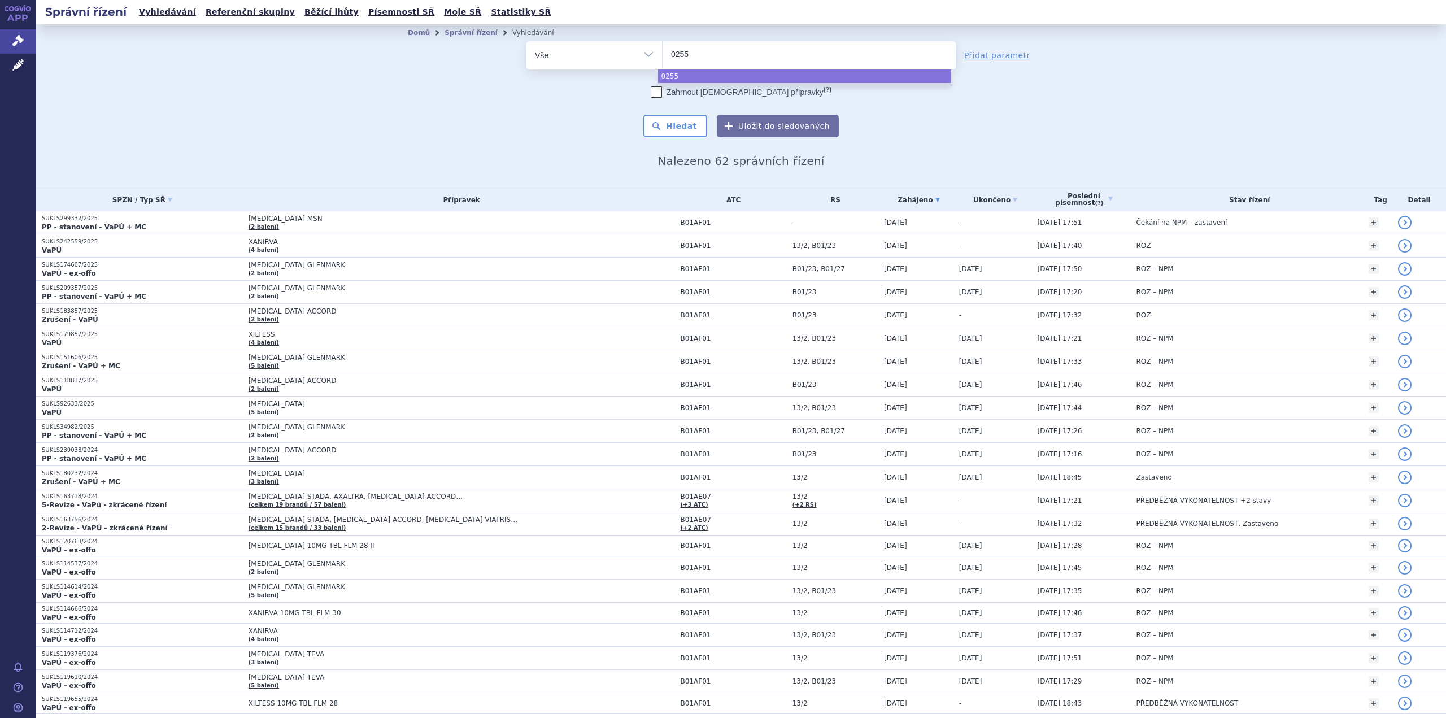
type input "02553"
type input "025533"
type input "0255339"
select select "0255339"
click at [690, 118] on button "Hledat" at bounding box center [676, 126] width 64 height 23
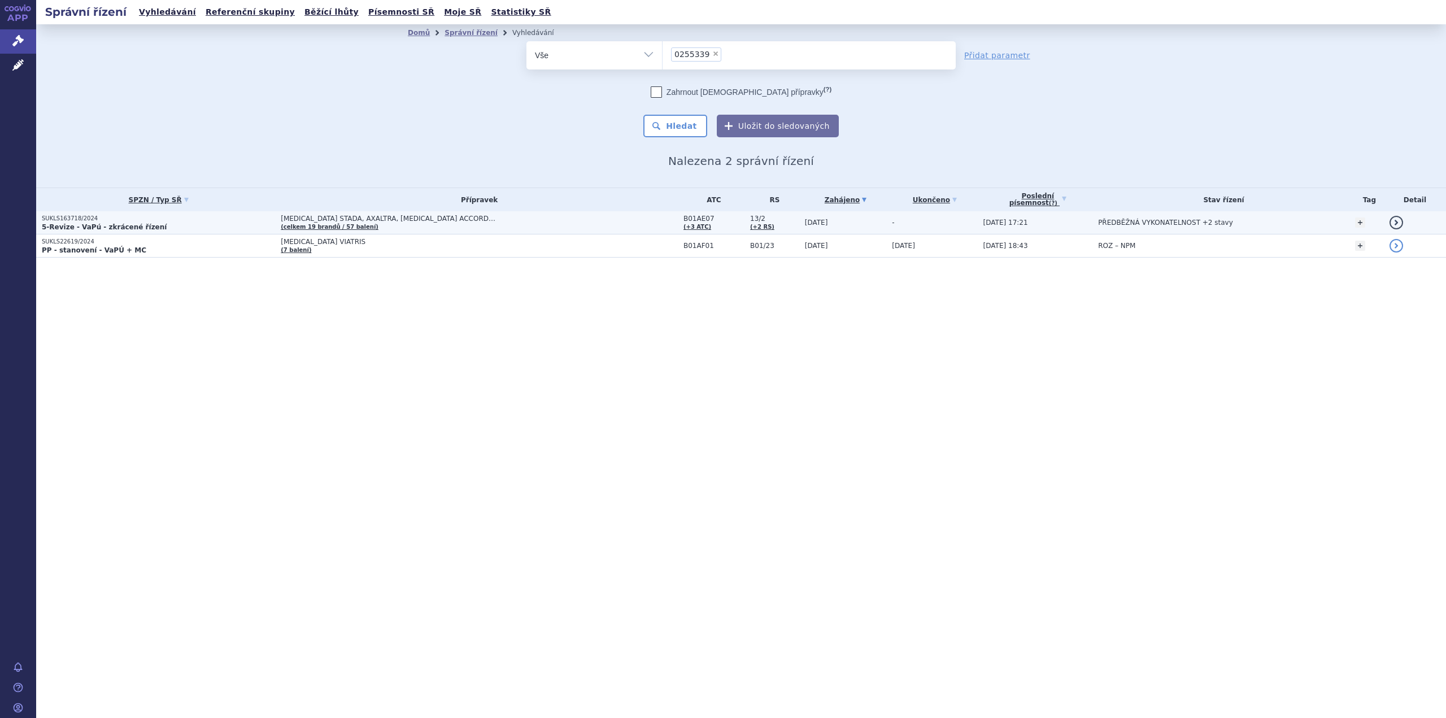
click at [381, 222] on span "[MEDICAL_DATA] STADA, AXALTRA, [MEDICAL_DATA] ACCORD…" at bounding box center [422, 219] width 283 height 8
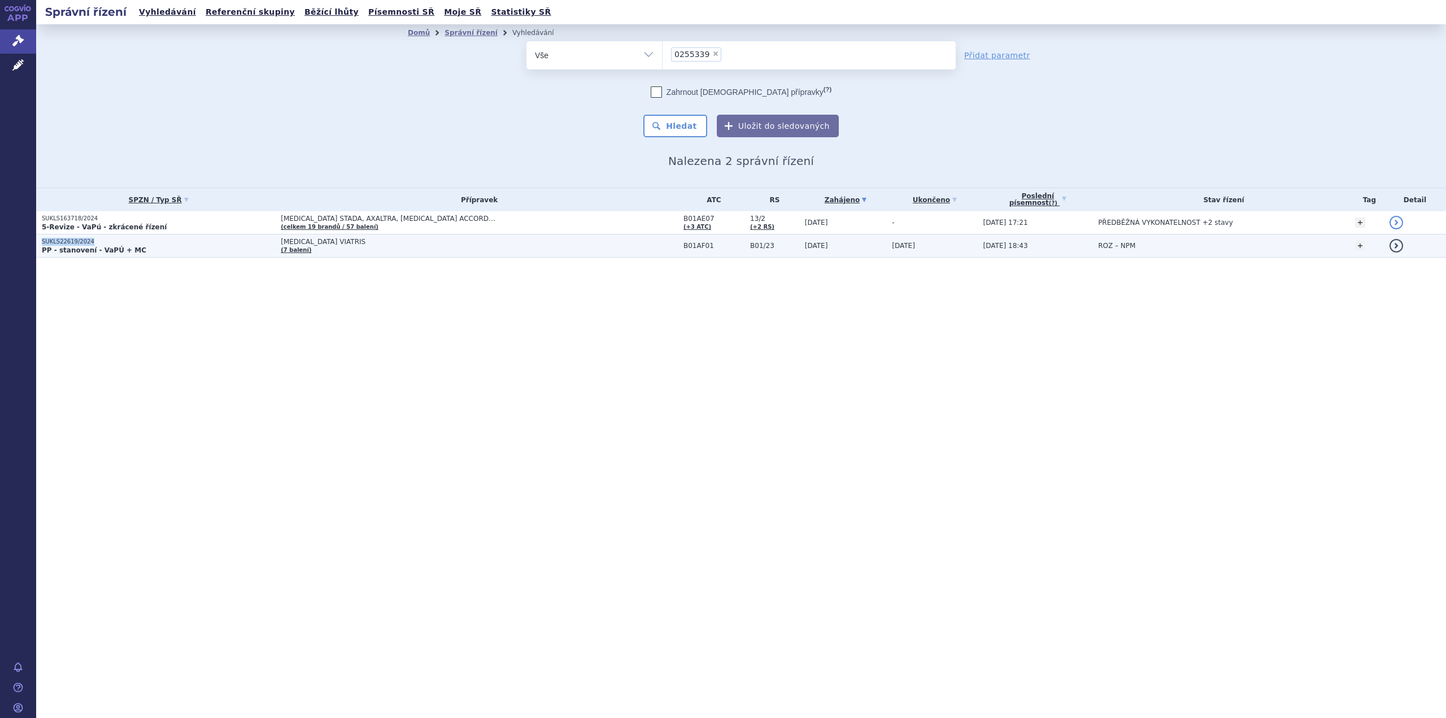
drag, startPoint x: 88, startPoint y: 244, endPoint x: 38, endPoint y: 245, distance: 49.2
click at [38, 244] on td "SUKLS22619/2024 PP - stanovení - VaPÚ + MC" at bounding box center [155, 245] width 239 height 23
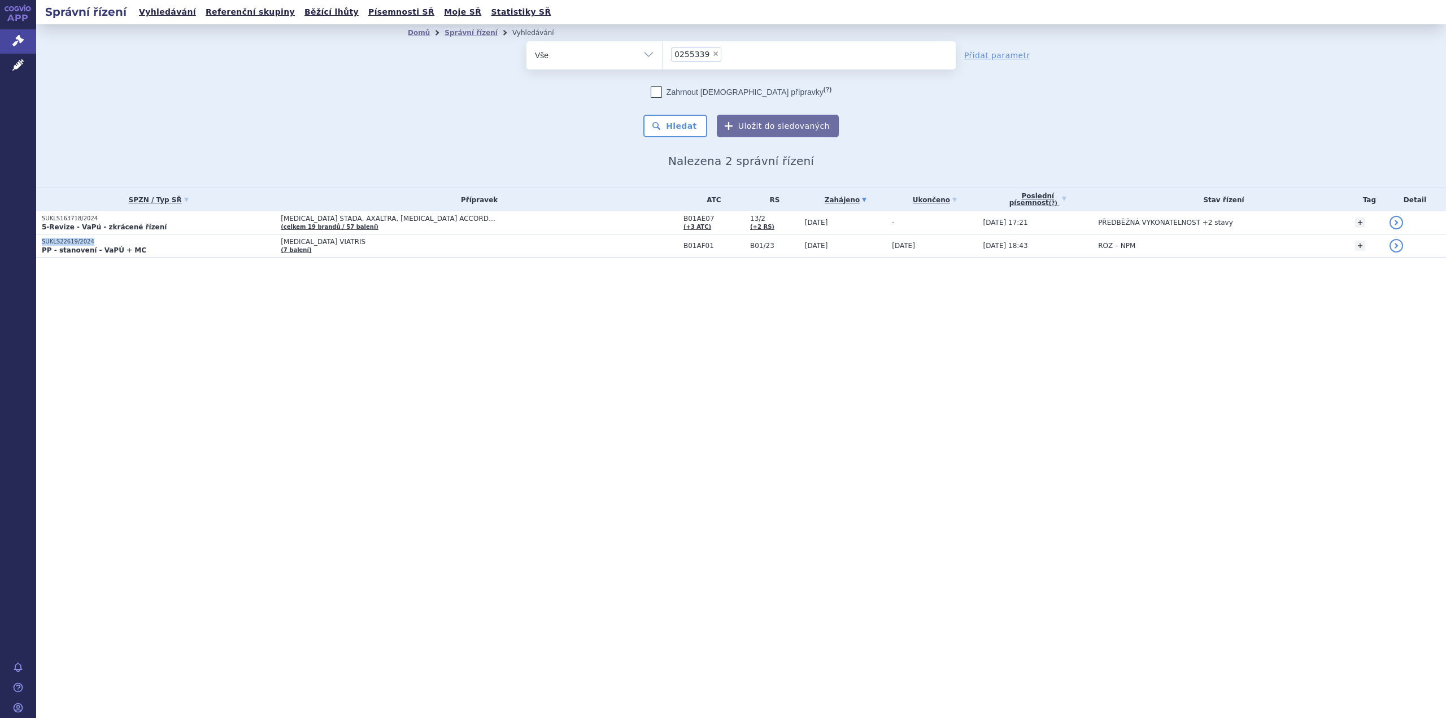
copy p "SUKLS22619/2024"
click at [713, 55] on span "×" at bounding box center [716, 53] width 7 height 7
click at [663, 55] on select "0255339" at bounding box center [662, 55] width 1 height 28
select select
click at [706, 54] on ul at bounding box center [809, 53] width 293 height 24
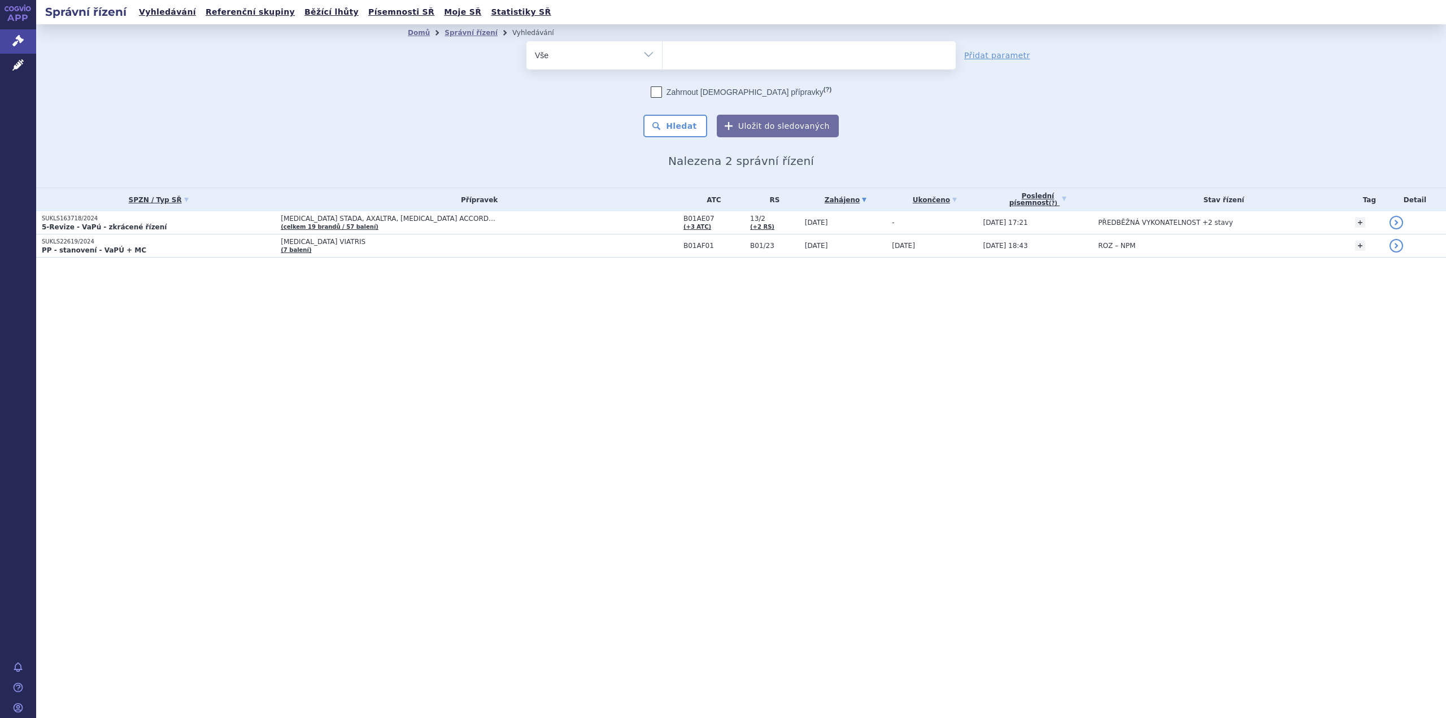
click at [663, 54] on select "0255339" at bounding box center [662, 55] width 1 height 28
type input "XA"
type input "XAN"
type input "XANI"
type input "XANIR"
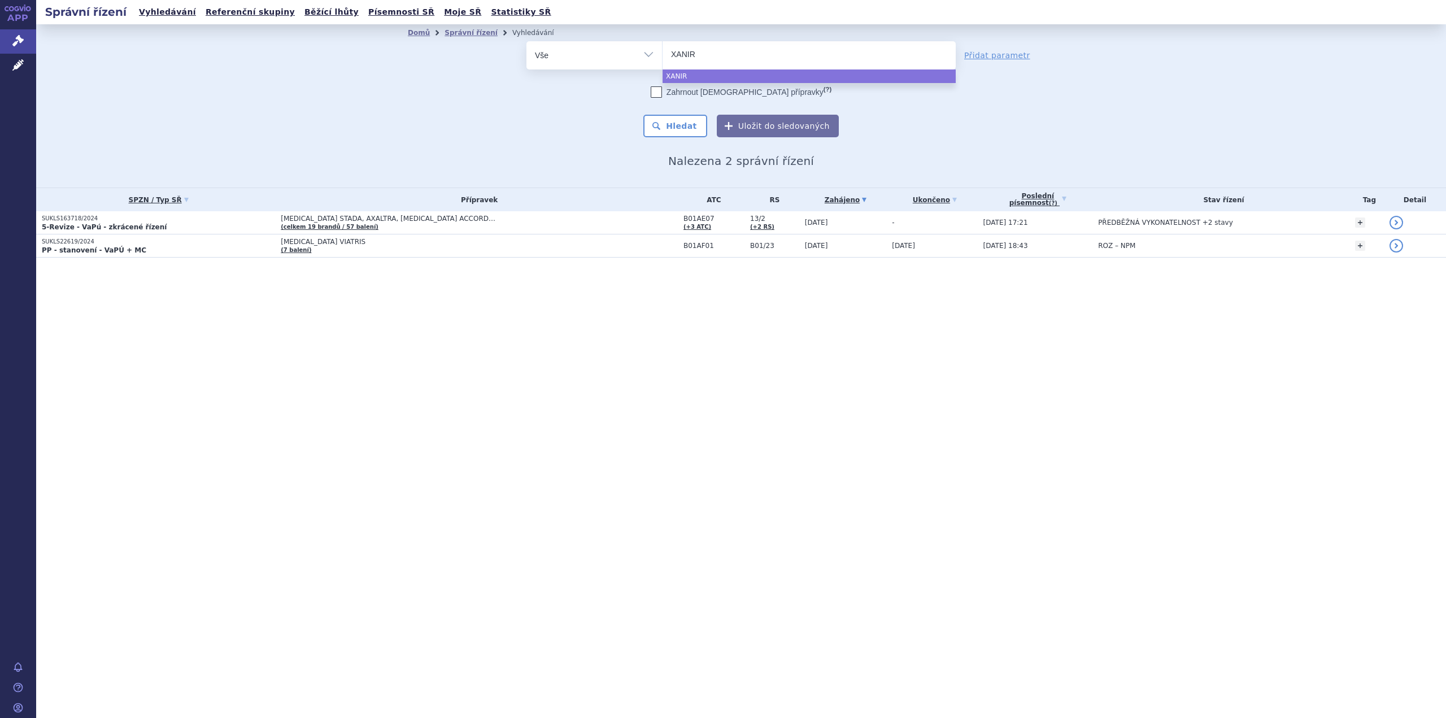
type input "XANIRV"
type input "XANIRVA"
select select "XANIRVA"
click at [698, 125] on button "Hledat" at bounding box center [676, 126] width 64 height 23
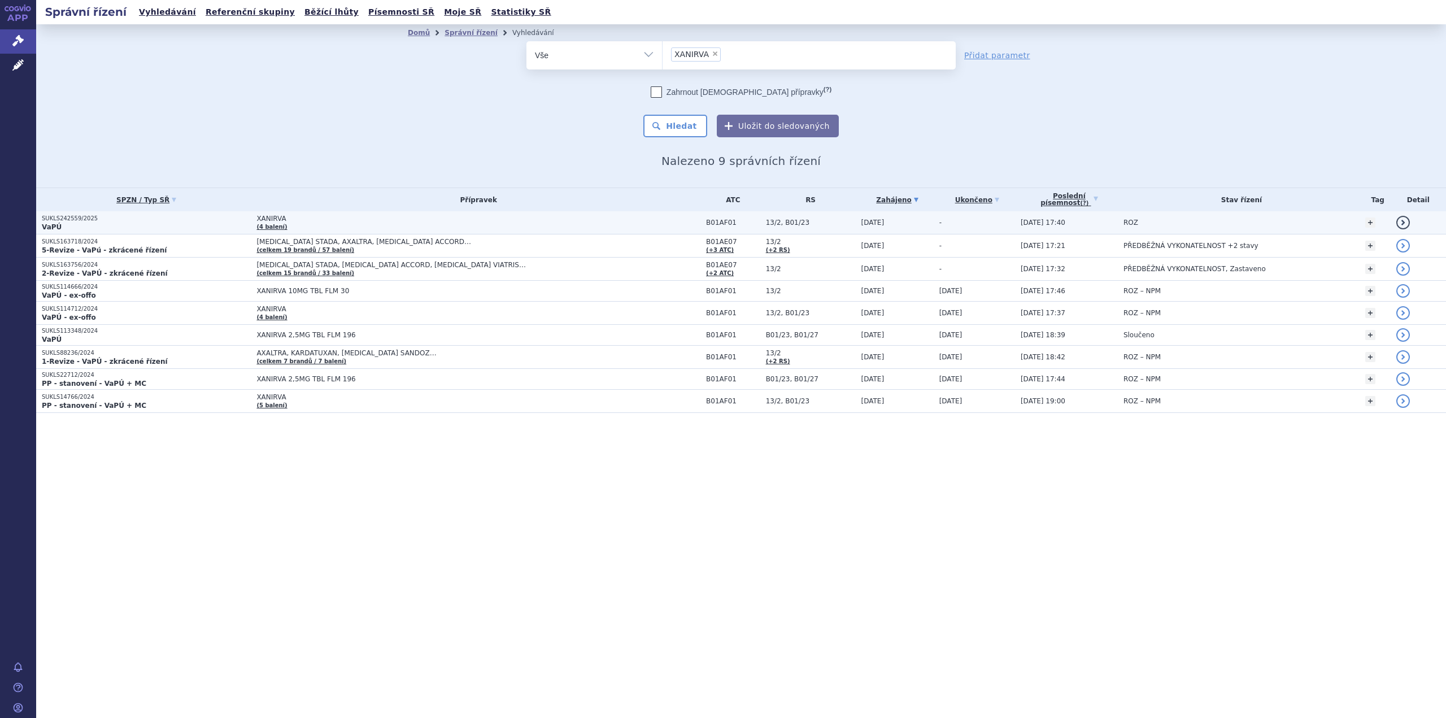
click at [653, 224] on td "XANIRVA (4 balení)" at bounding box center [476, 222] width 450 height 23
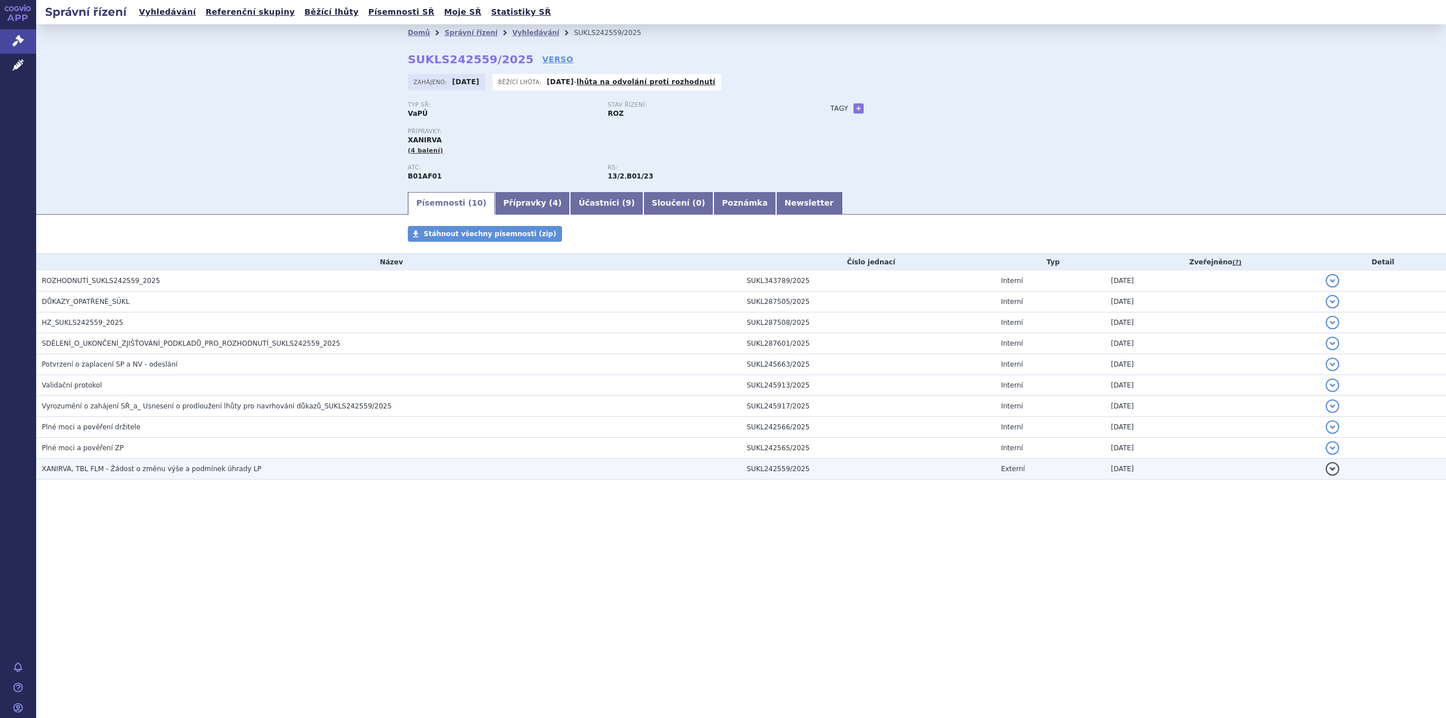
click at [105, 471] on span "XANIRVA, TBL FLM - Žádost o změnu výše a podmínek úhrady LP" at bounding box center [152, 469] width 220 height 8
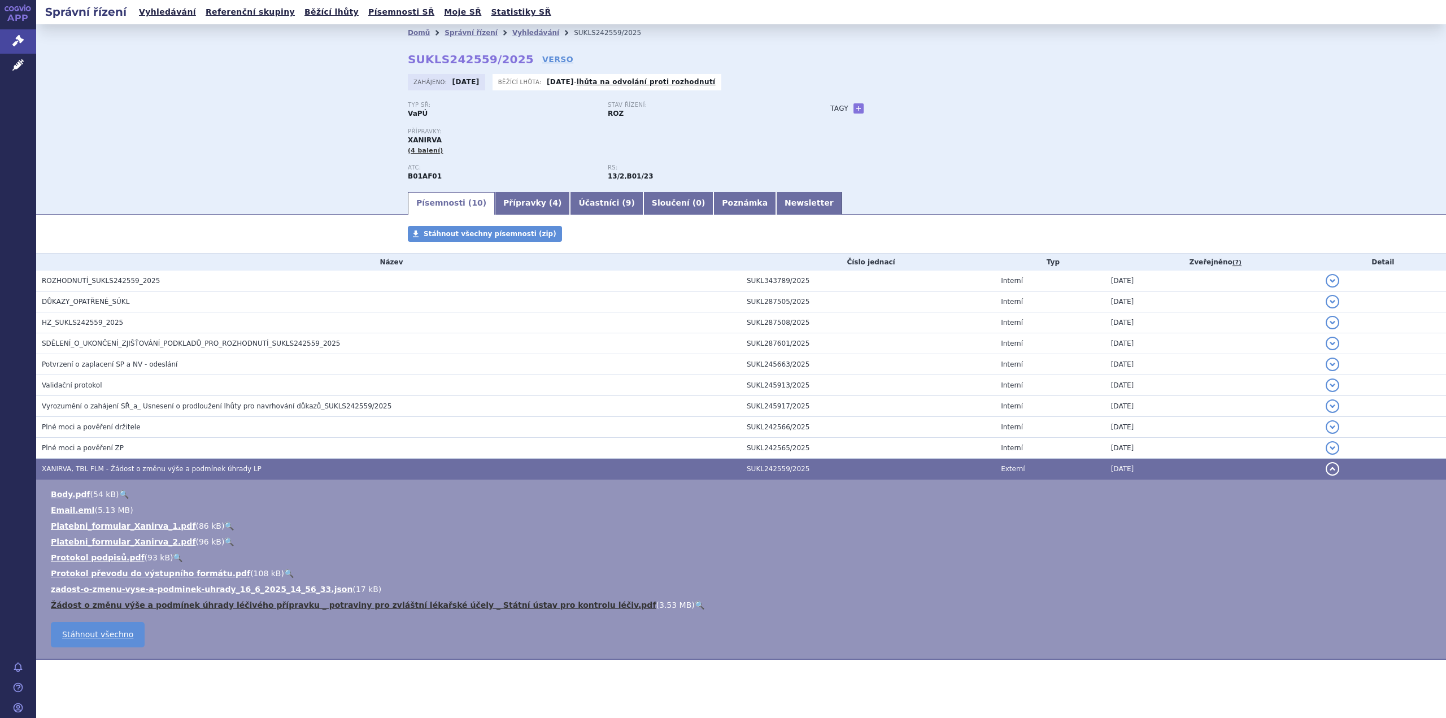
click at [155, 607] on link "Žádost o změnu výše a podmínek úhrady léčivého přípravku _ potraviny pro zvlášt…" at bounding box center [354, 605] width 606 height 9
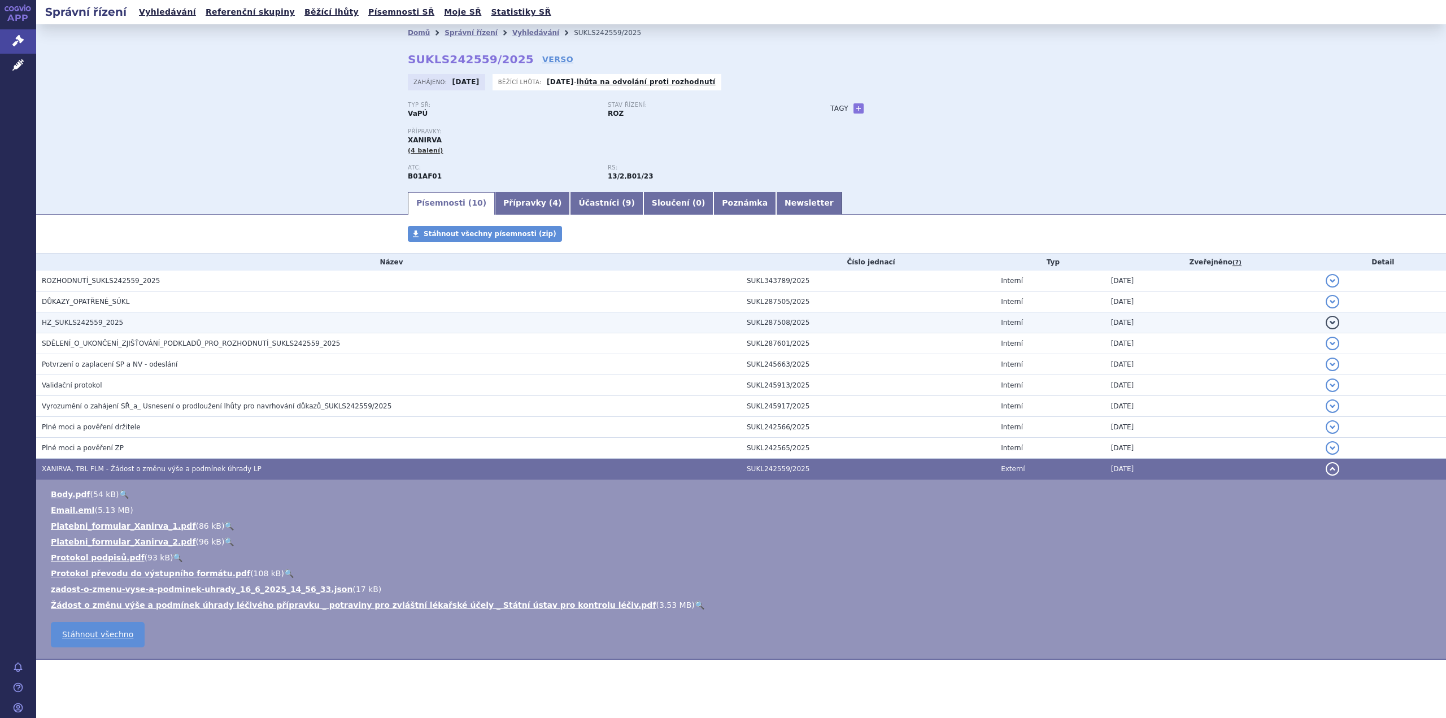
click at [80, 323] on span "HZ_SUKLS242559_2025" at bounding box center [82, 323] width 81 height 8
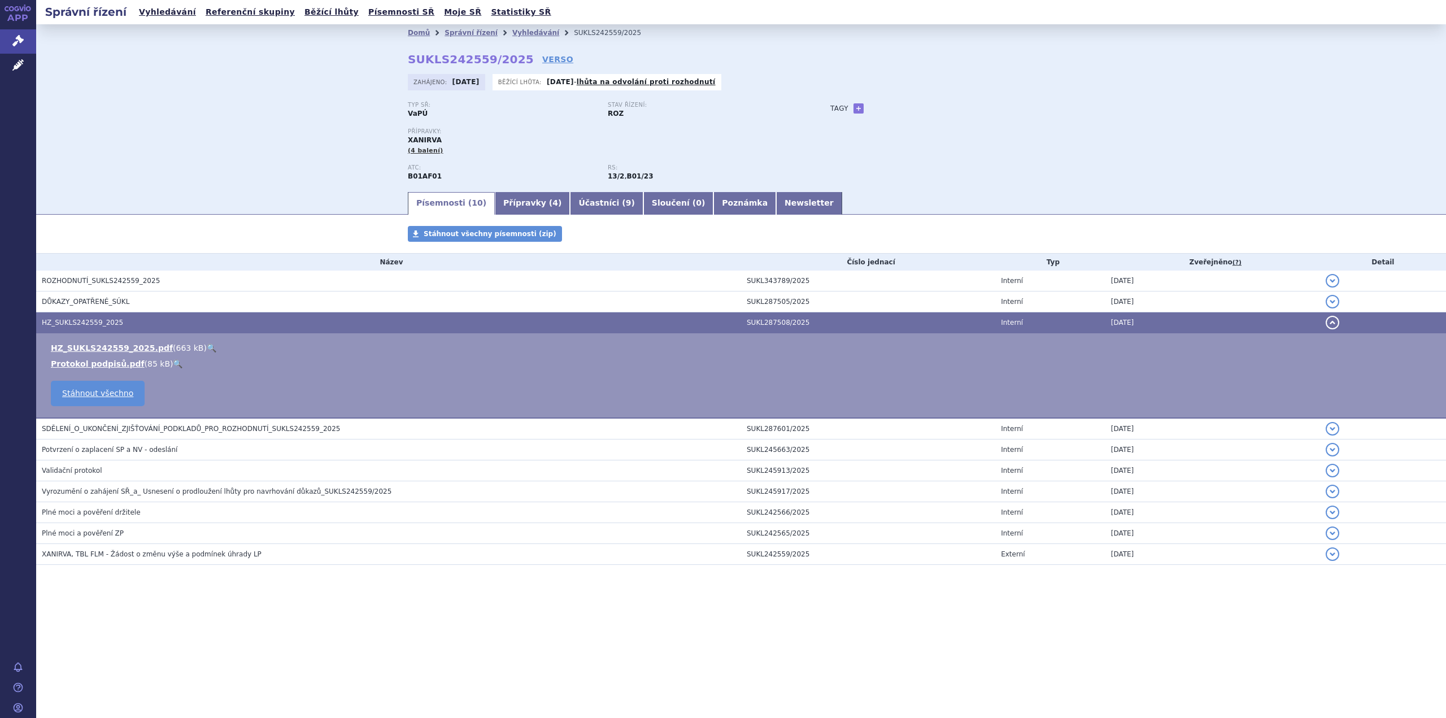
click at [207, 346] on link "🔍" at bounding box center [212, 348] width 10 height 9
drag, startPoint x: 409, startPoint y: 58, endPoint x: 513, endPoint y: 62, distance: 104.0
click at [513, 62] on strong "SUKLS242559/2025" at bounding box center [471, 60] width 126 height 14
copy strong "SUKLS242559/2025"
